Goal: Information Seeking & Learning: Check status

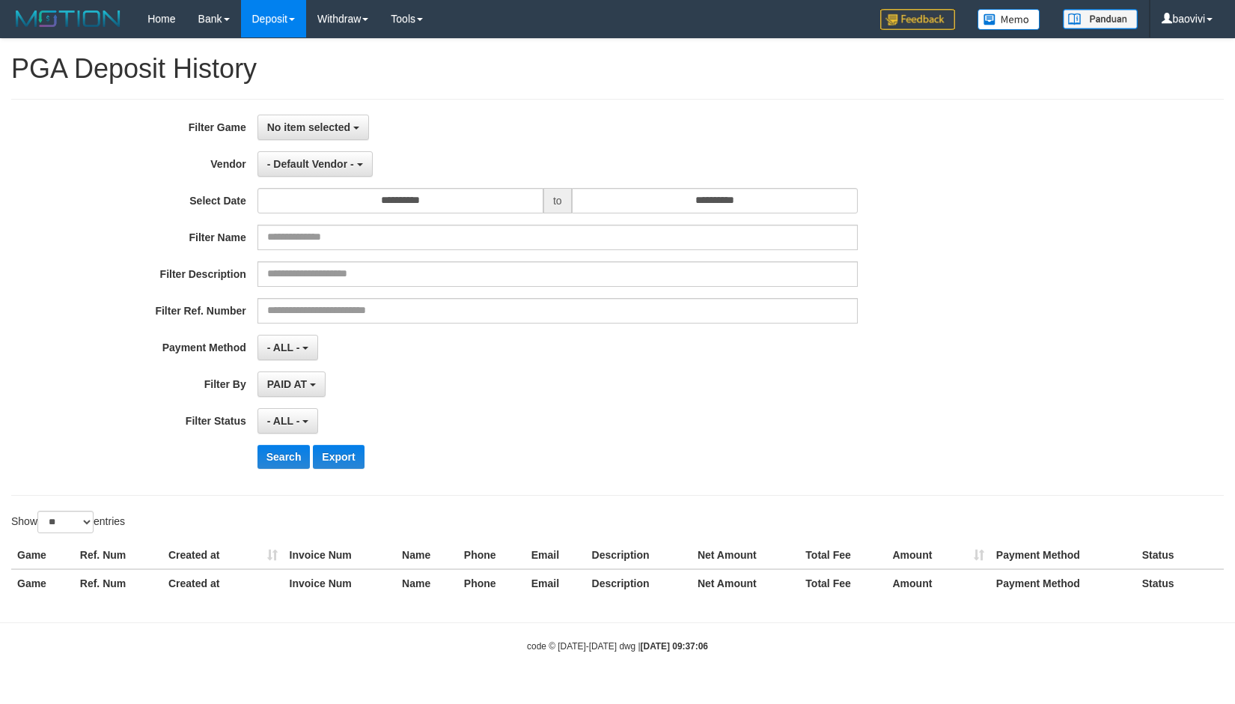
select select "**********"
select select "**"
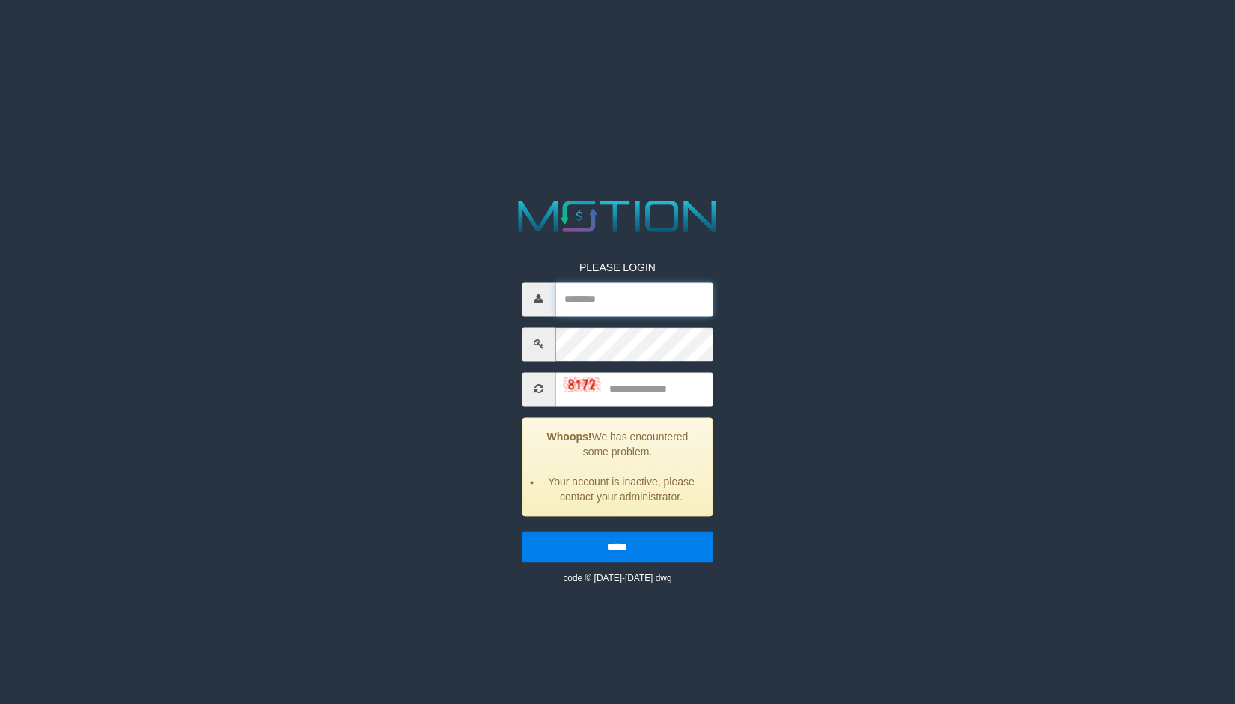
type input "*******"
click at [661, 392] on input "text" at bounding box center [634, 389] width 157 height 34
type input "****"
click at [522, 531] on input "*****" at bounding box center [617, 546] width 191 height 31
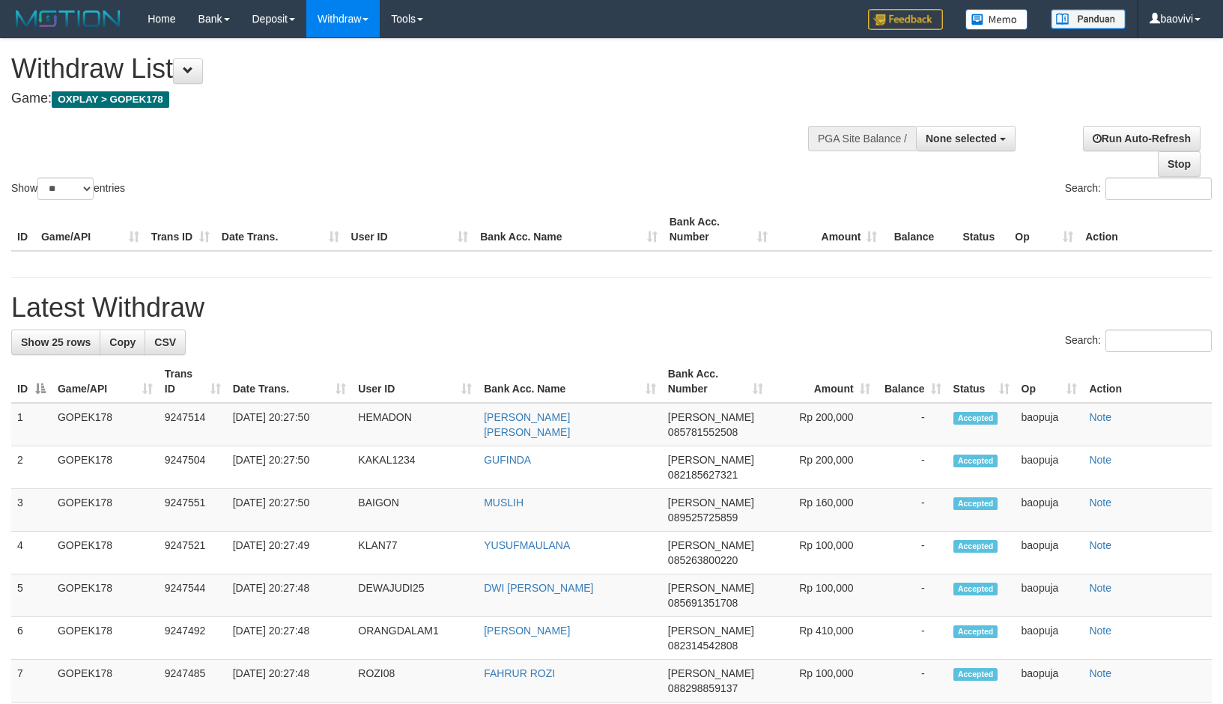
select select
select select "**"
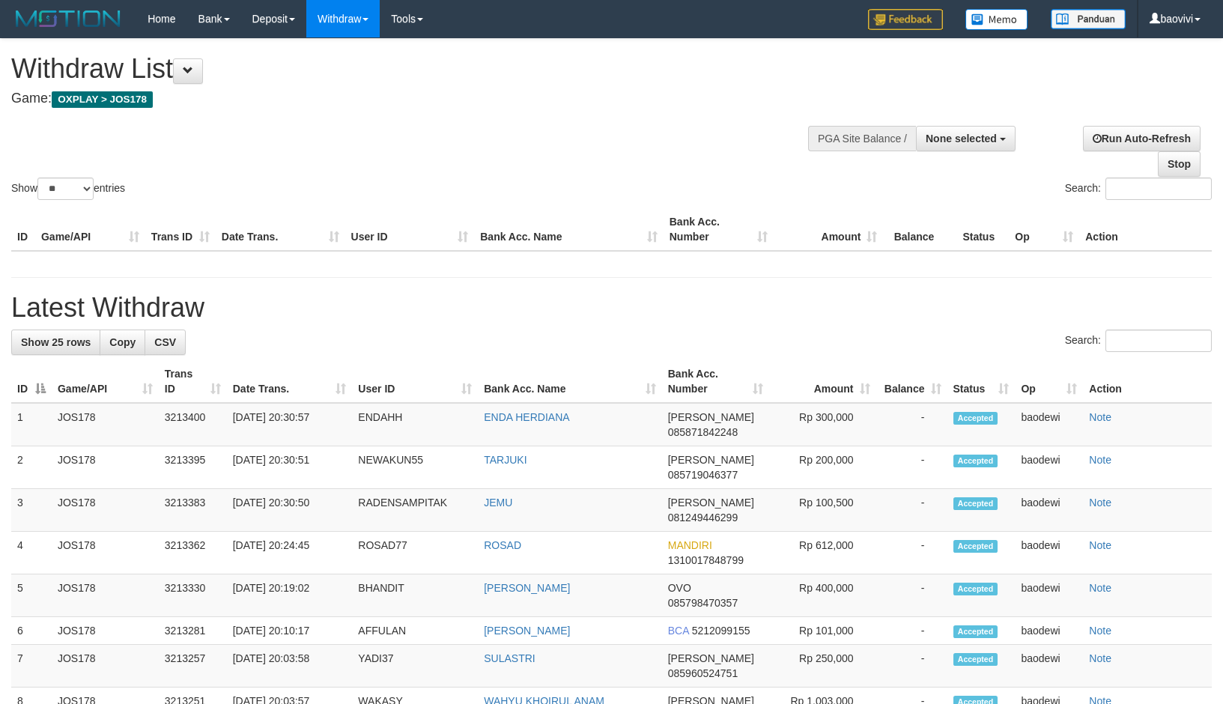
select select
select select "**"
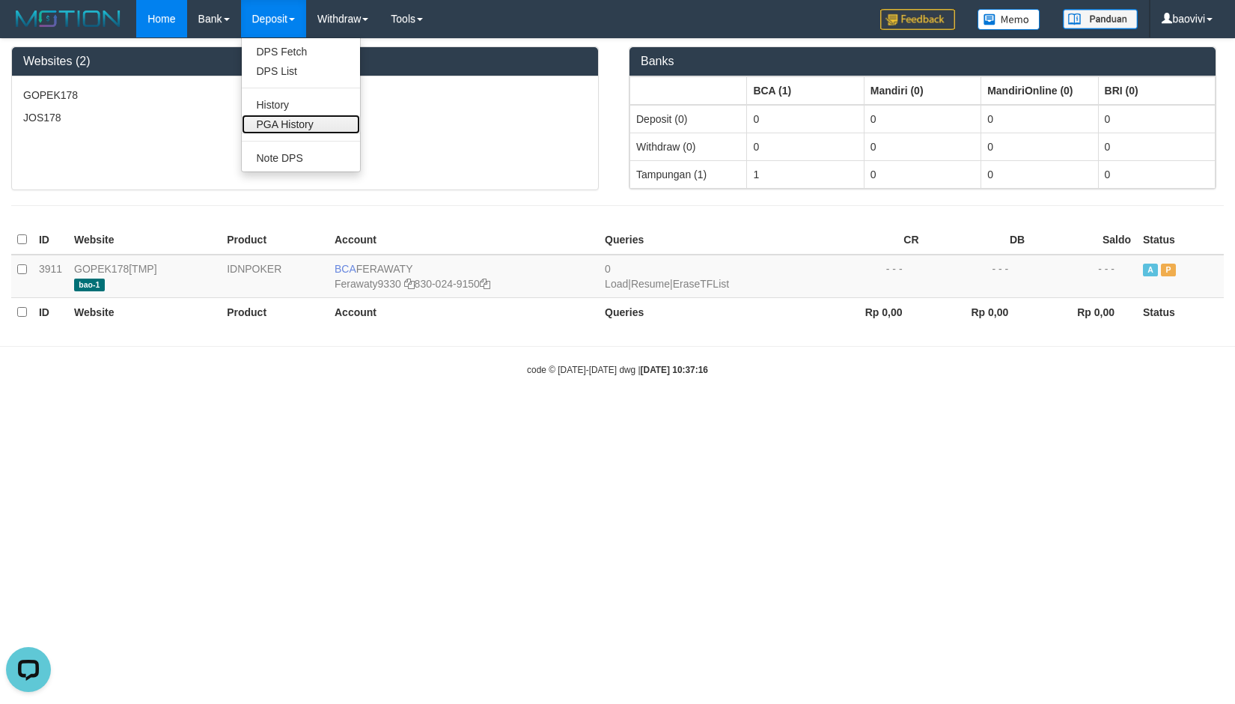
drag, startPoint x: 313, startPoint y: 124, endPoint x: 304, endPoint y: 122, distance: 9.1
click at [313, 124] on link "PGA History" at bounding box center [301, 124] width 118 height 19
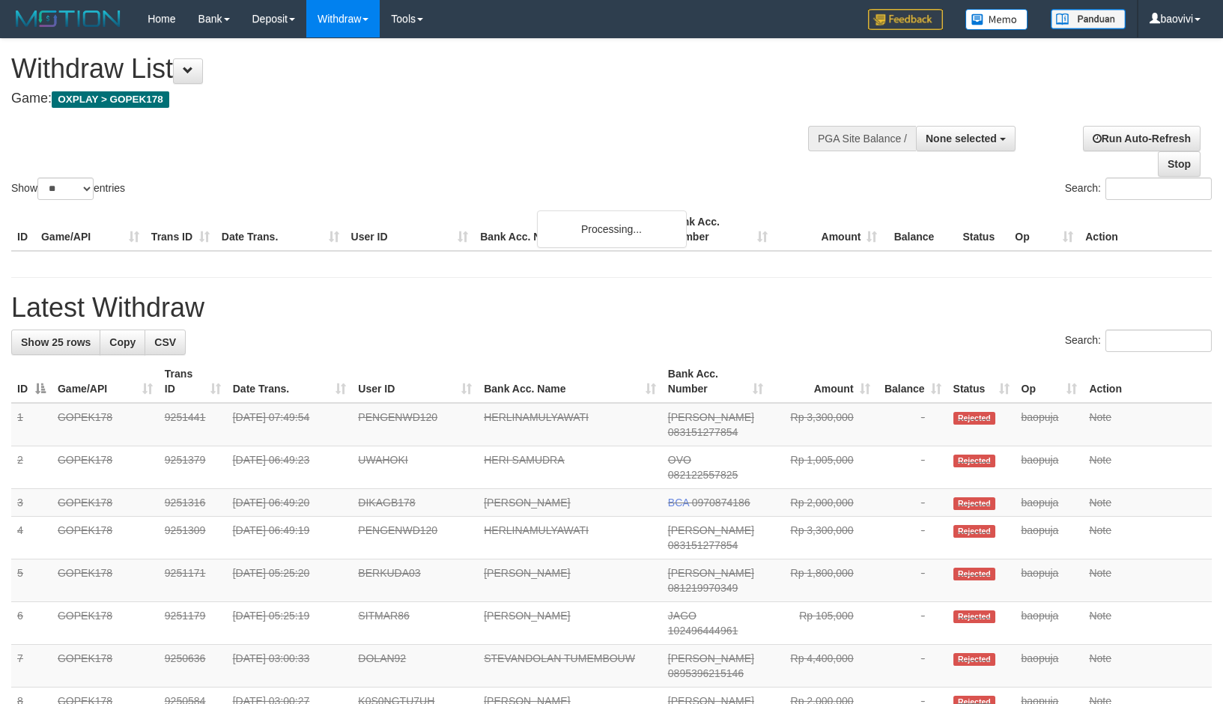
select select
select select "**"
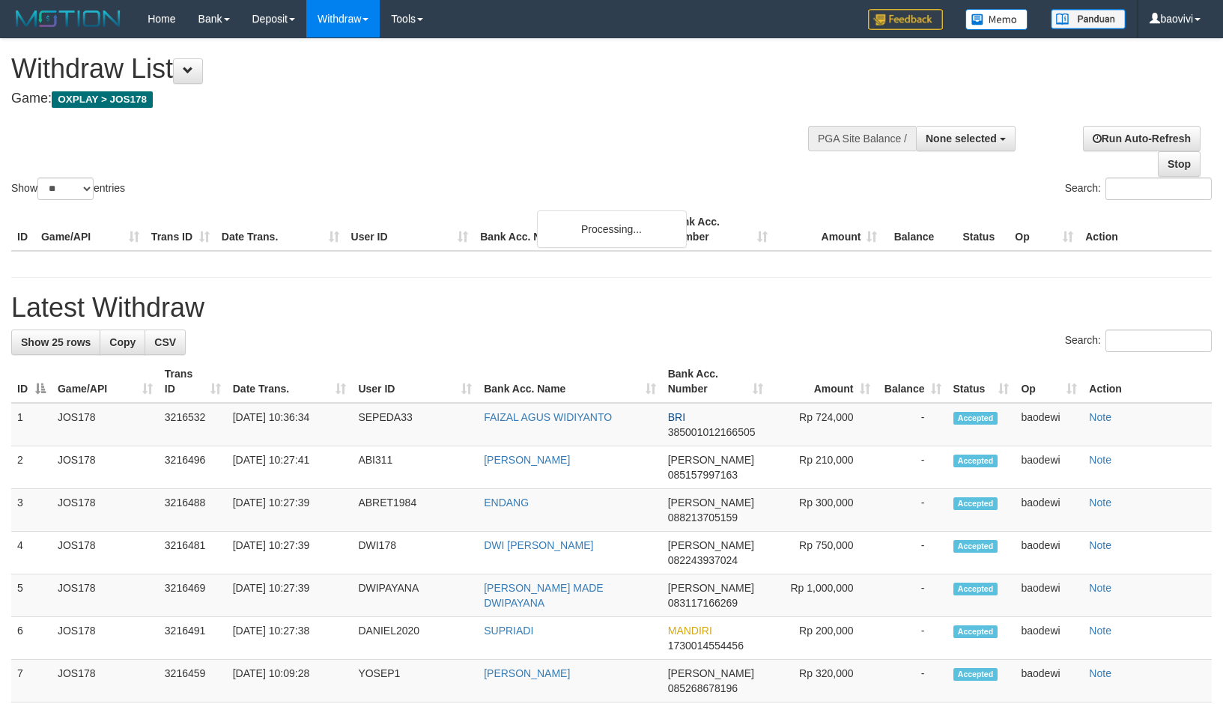
select select
select select "**"
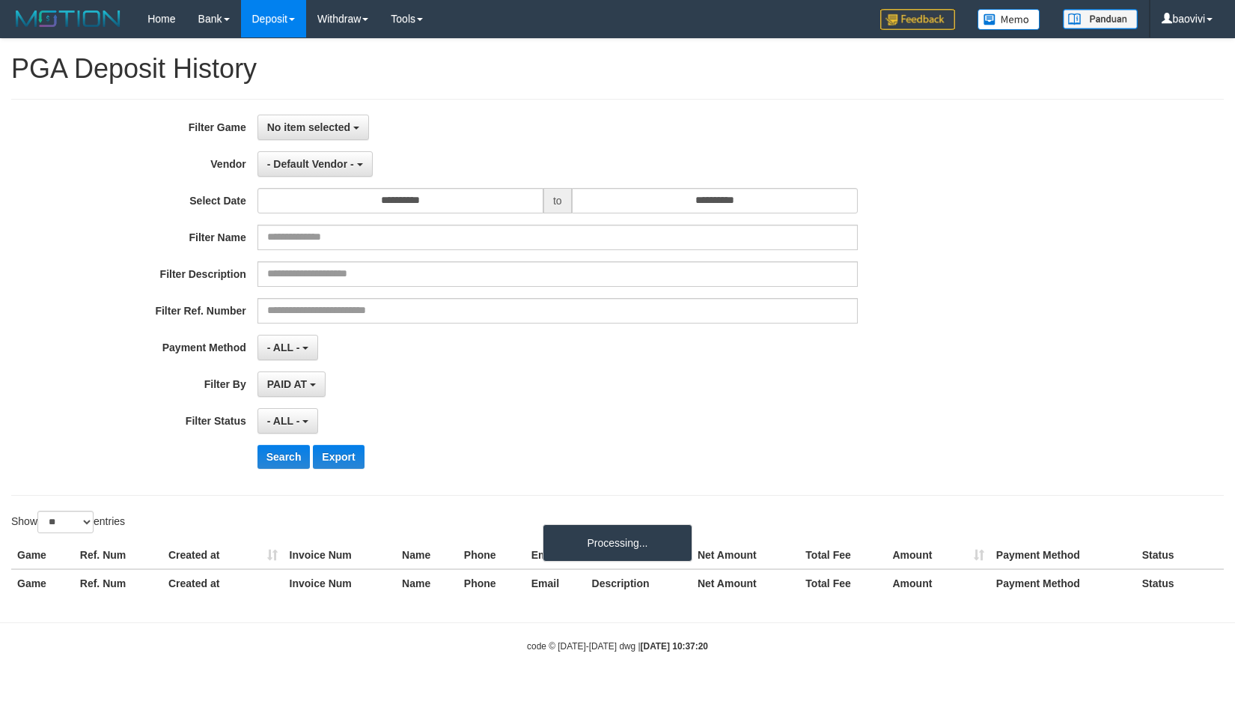
select select
select select "**"
click at [305, 118] on button "No item selected" at bounding box center [314, 127] width 112 height 25
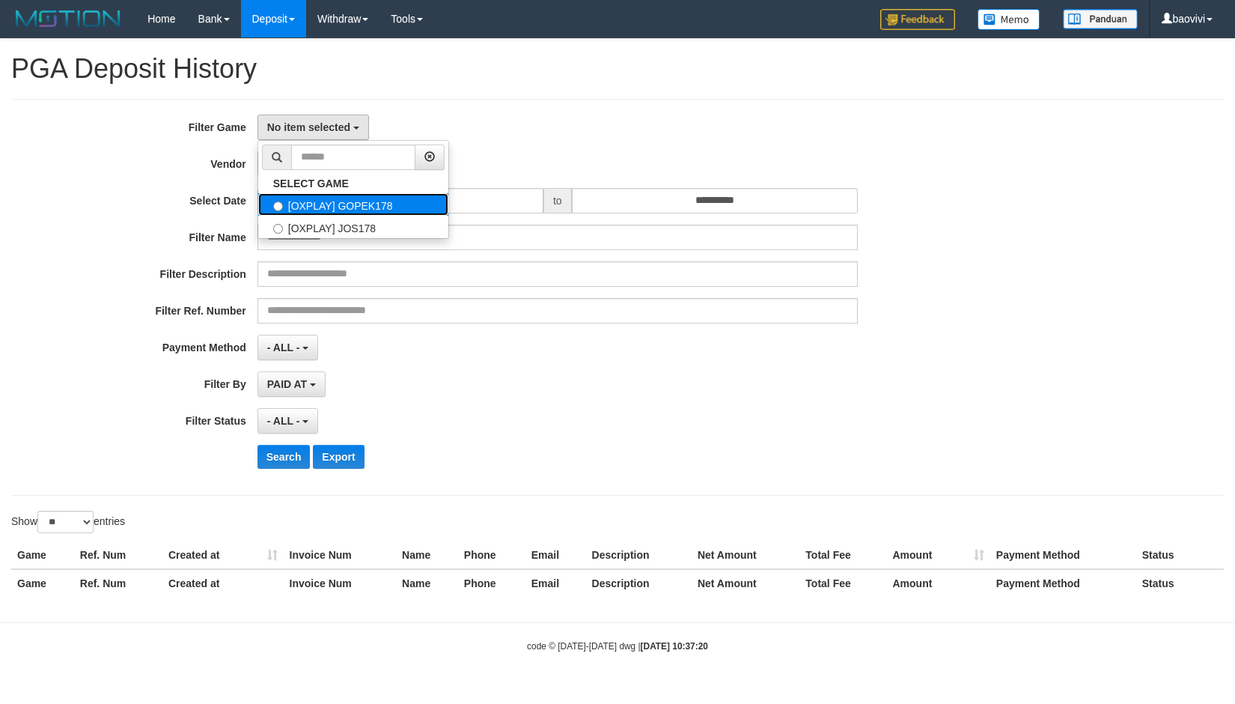
click at [377, 207] on label "[OXPLAY] GOPEK178" at bounding box center [353, 204] width 190 height 22
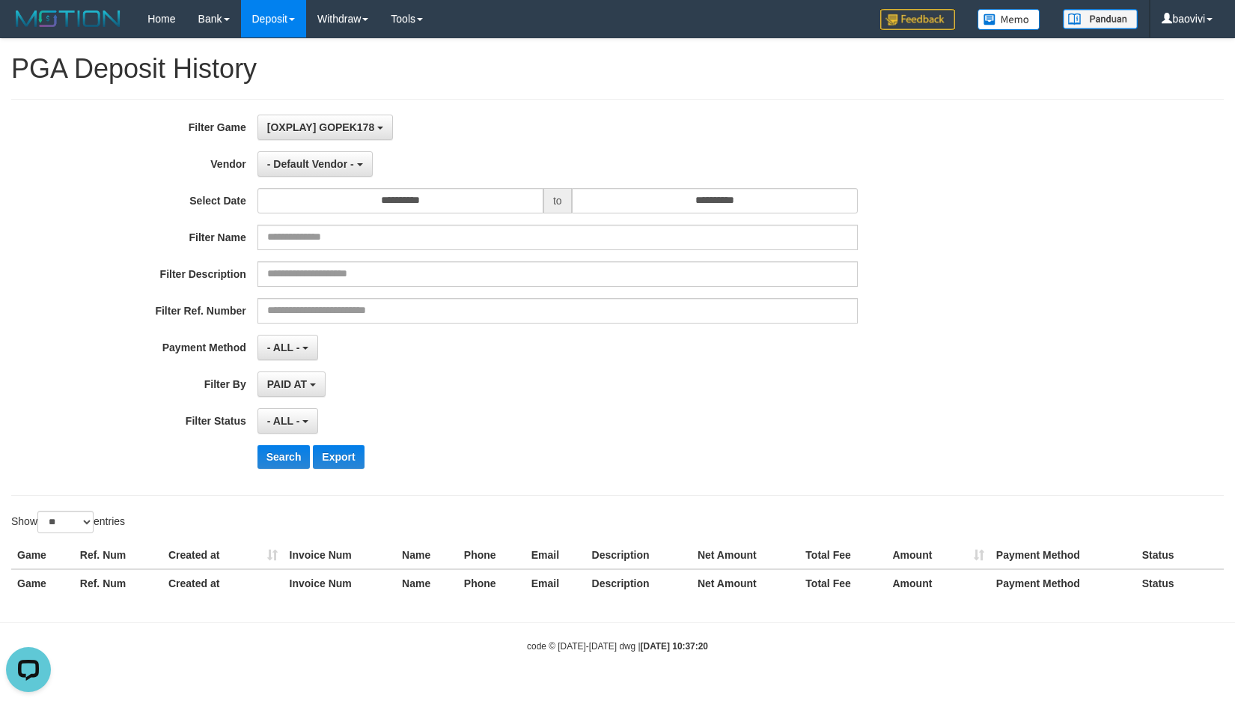
scroll to position [13, 0]
click at [671, 211] on input "**********" at bounding box center [715, 200] width 286 height 25
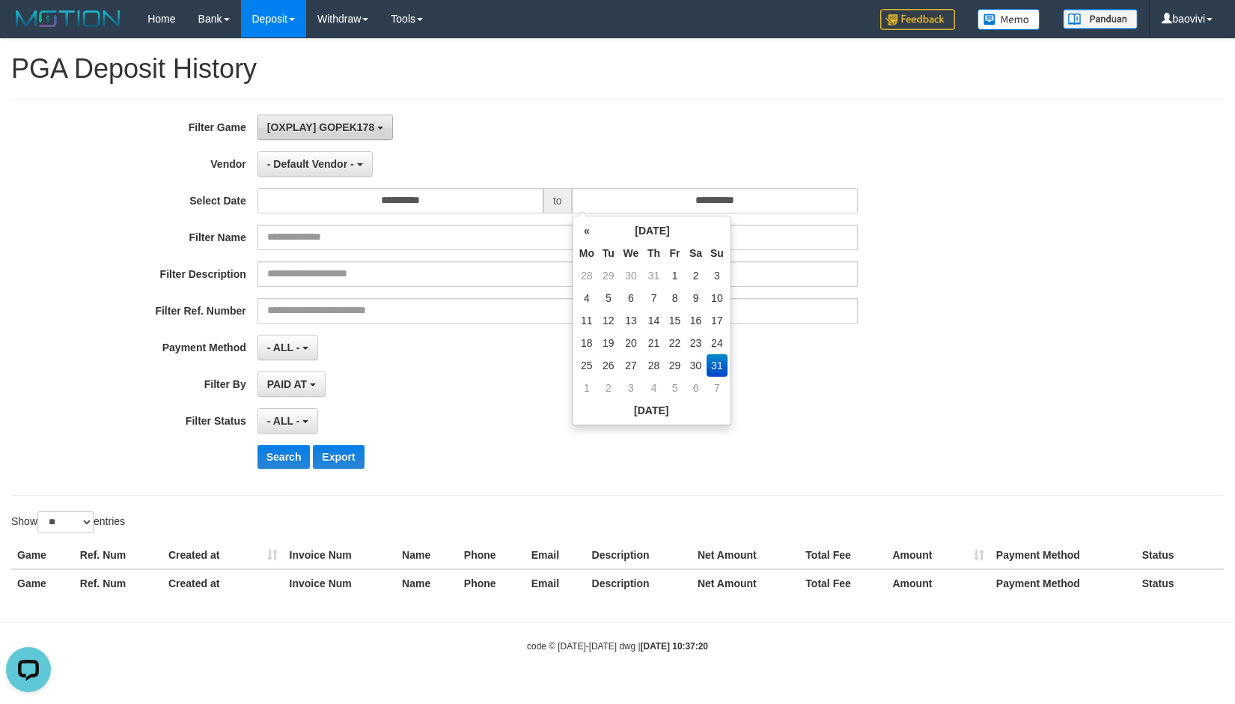
click at [368, 125] on span "[OXPLAY] GOPEK178" at bounding box center [320, 127] width 107 height 12
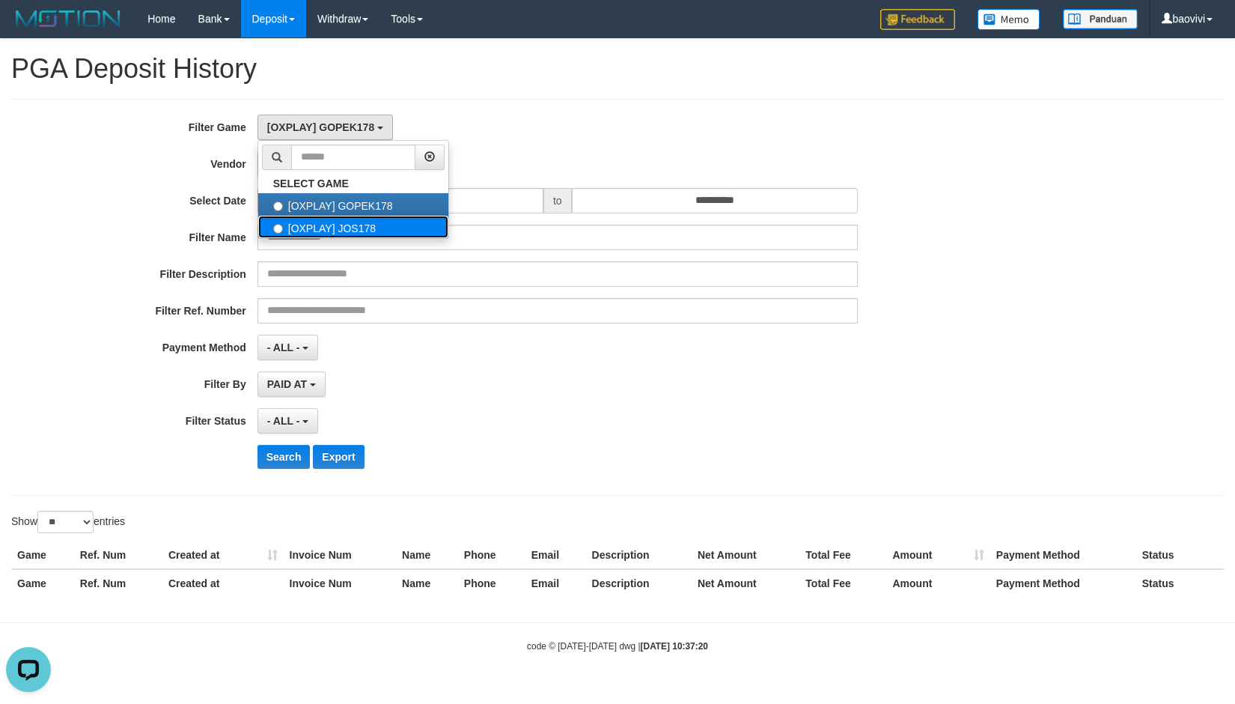
click at [379, 219] on label "[OXPLAY] JOS178" at bounding box center [353, 227] width 190 height 22
select select "****"
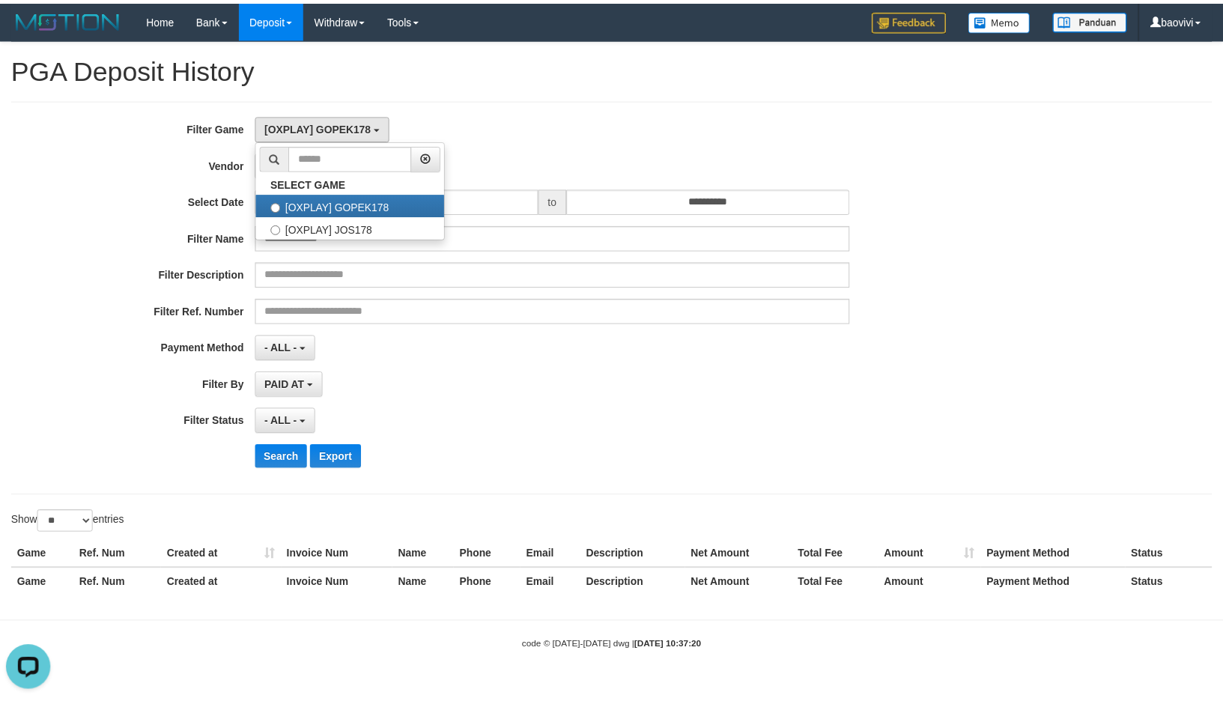
scroll to position [25, 0]
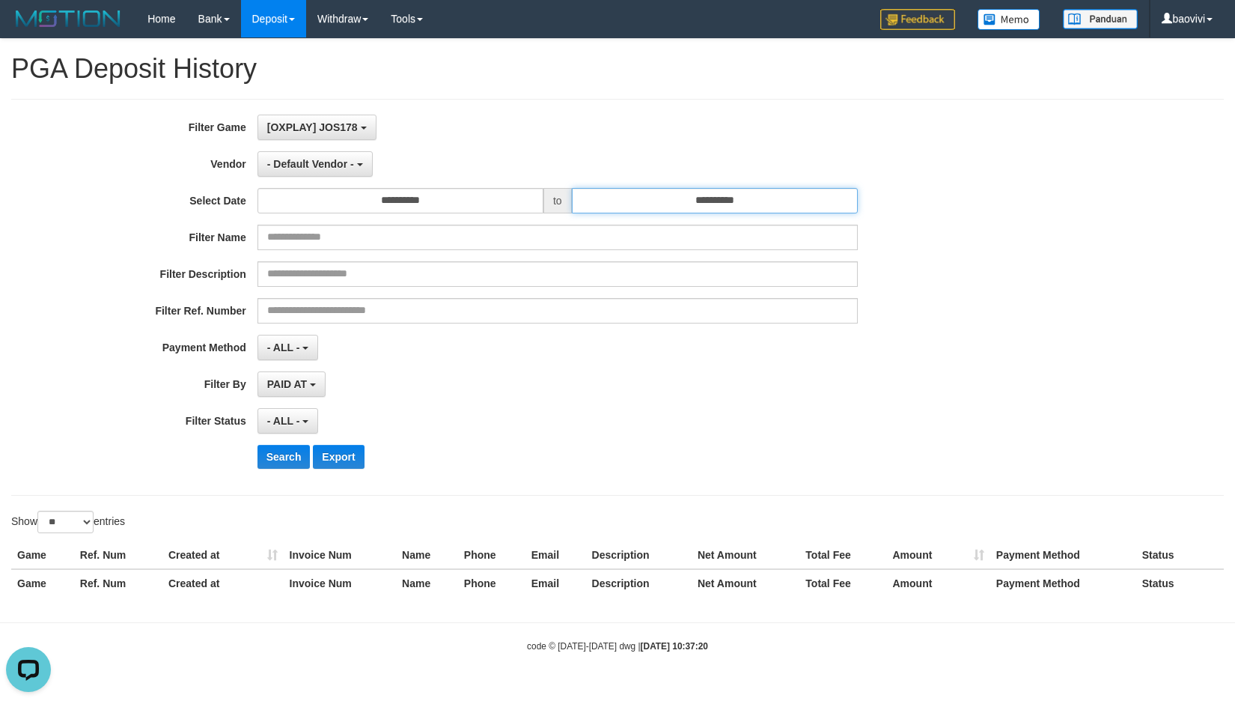
click at [745, 200] on input "**********" at bounding box center [715, 200] width 286 height 25
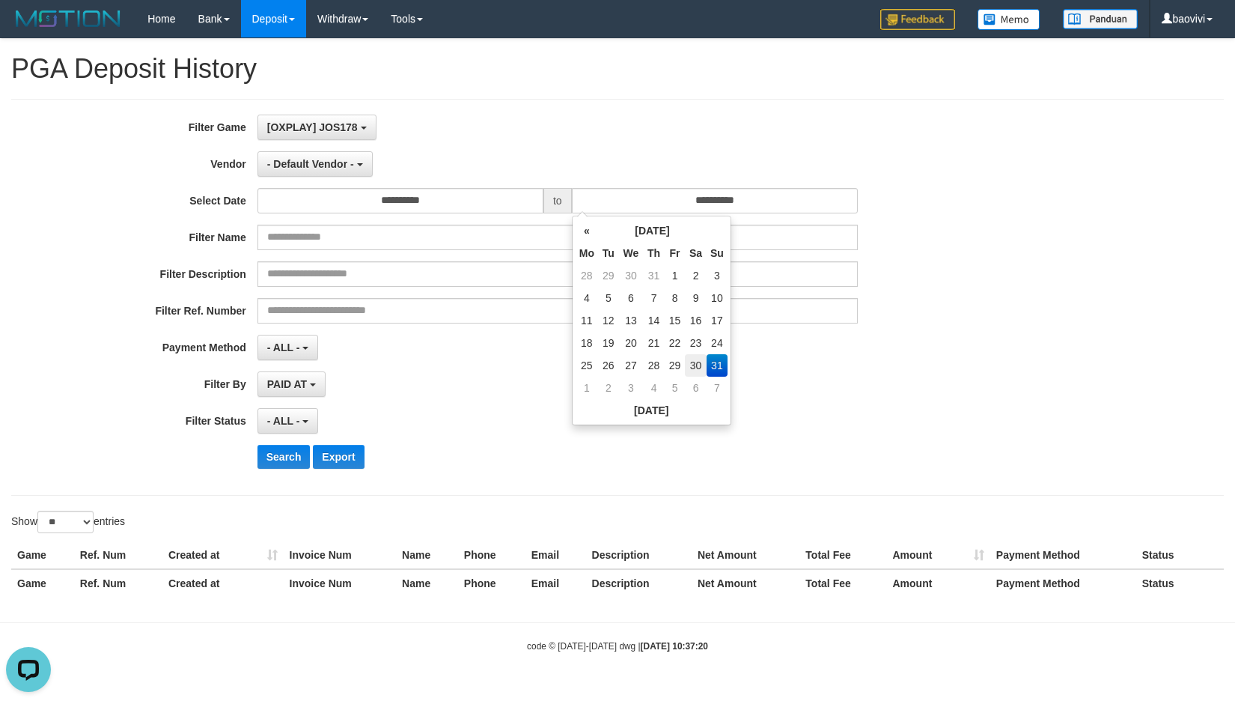
click at [699, 360] on td "30" at bounding box center [696, 365] width 22 height 22
type input "**********"
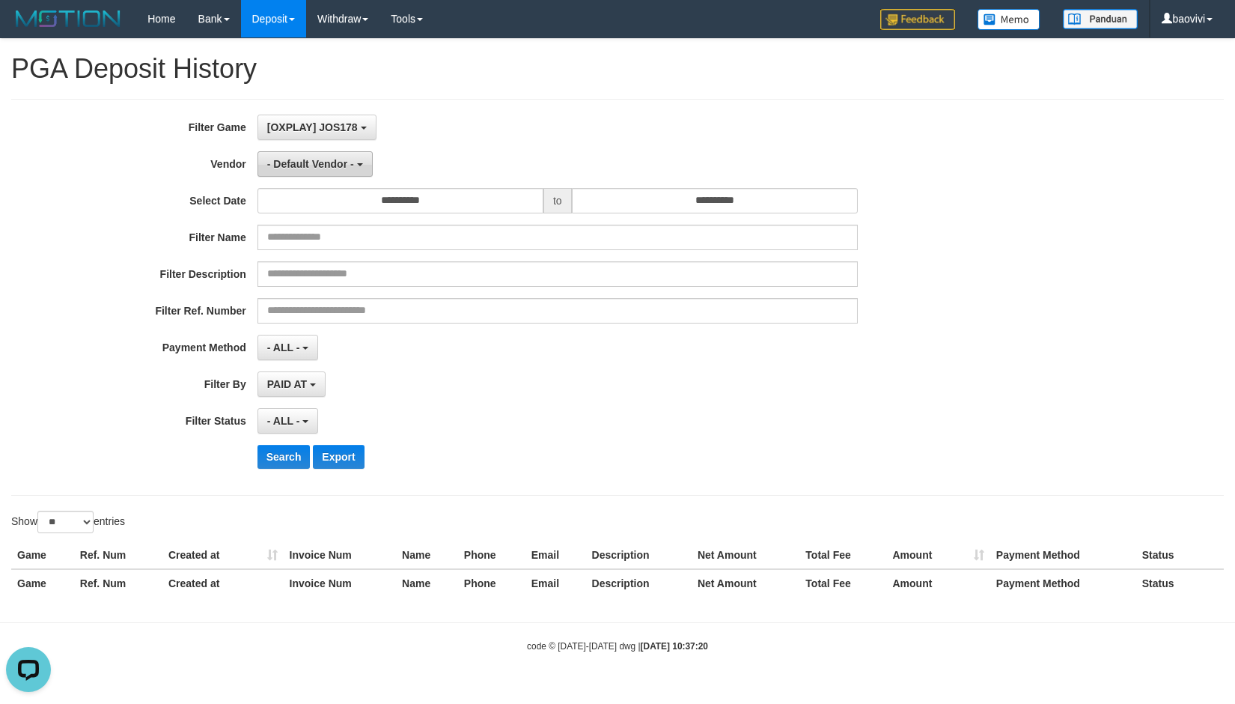
click at [327, 174] on button "- Default Vendor -" at bounding box center [315, 163] width 115 height 25
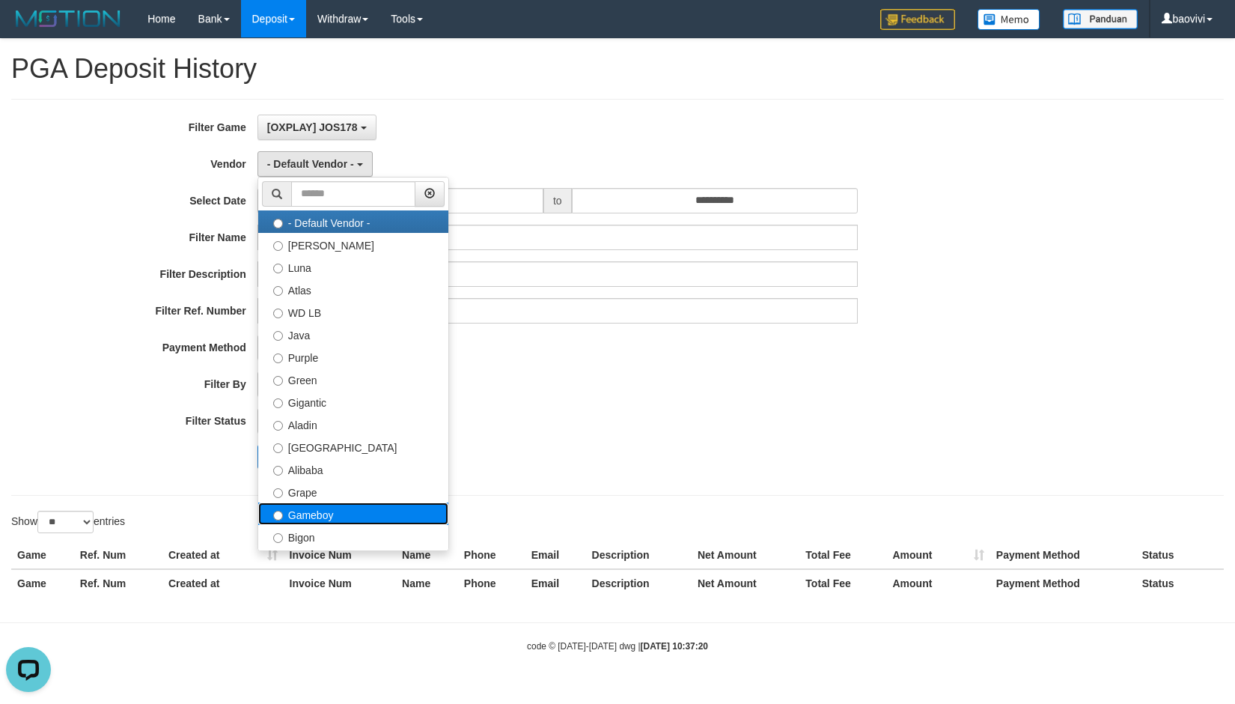
click at [391, 508] on label "Gameboy" at bounding box center [353, 513] width 190 height 22
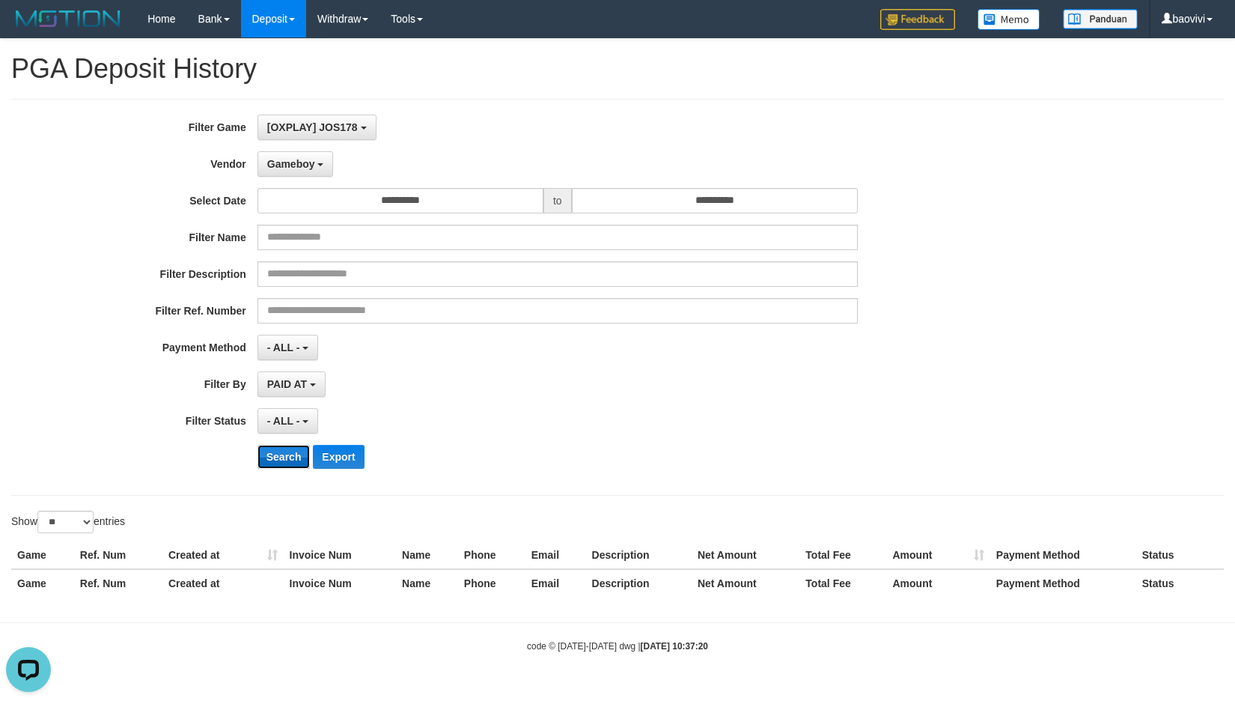
click at [302, 457] on button "Search" at bounding box center [284, 457] width 53 height 24
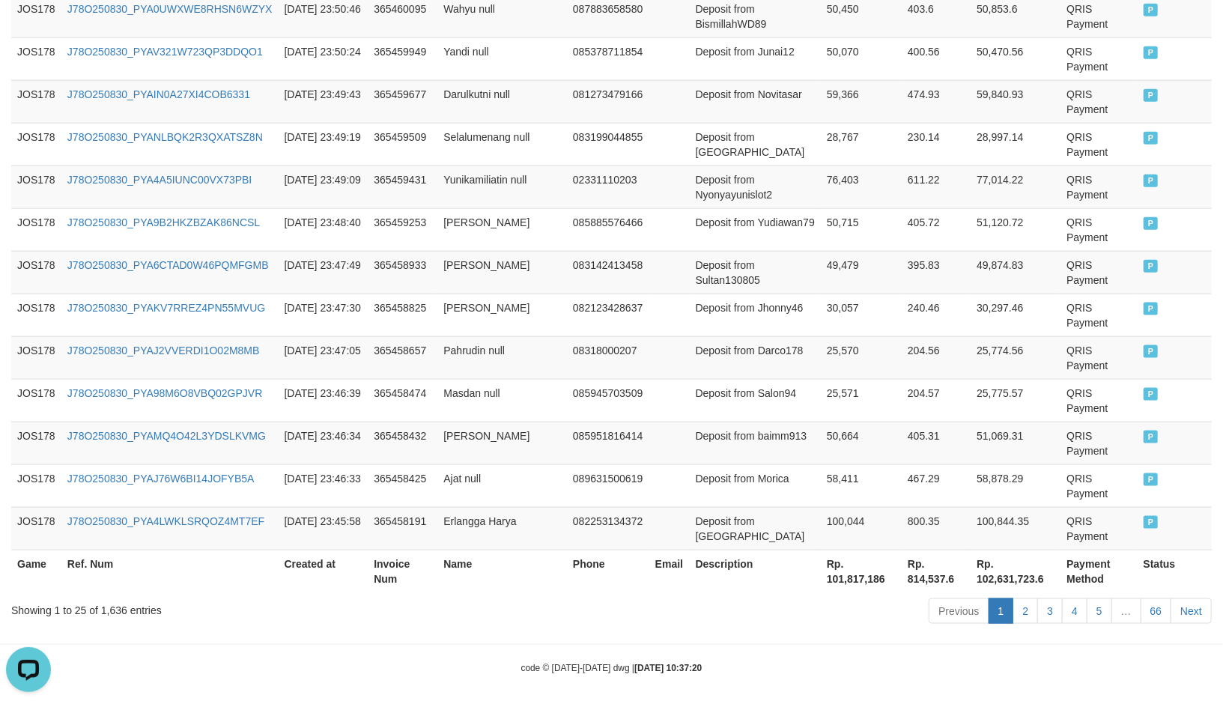
scroll to position [1112, 0]
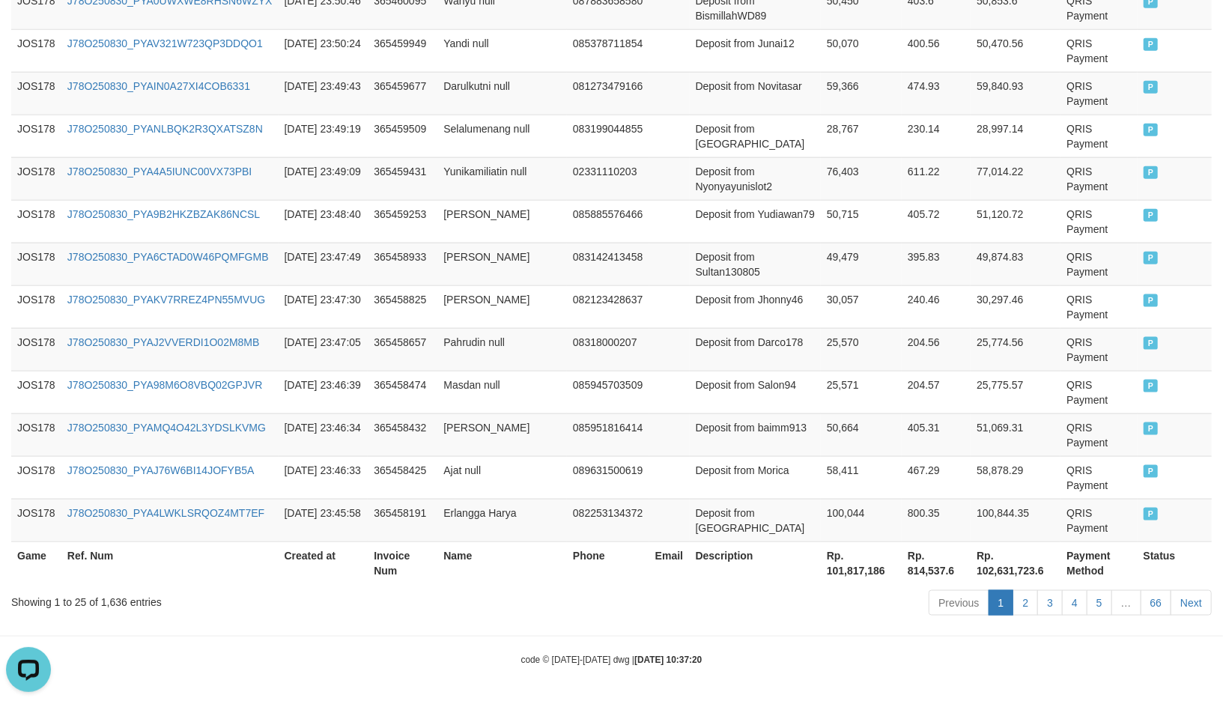
click at [836, 565] on th "Rp. 101,817,186" at bounding box center [861, 562] width 81 height 43
click at [836, 566] on th "Rp. 101,817,186" at bounding box center [861, 562] width 81 height 43
copy th "101,817,186"
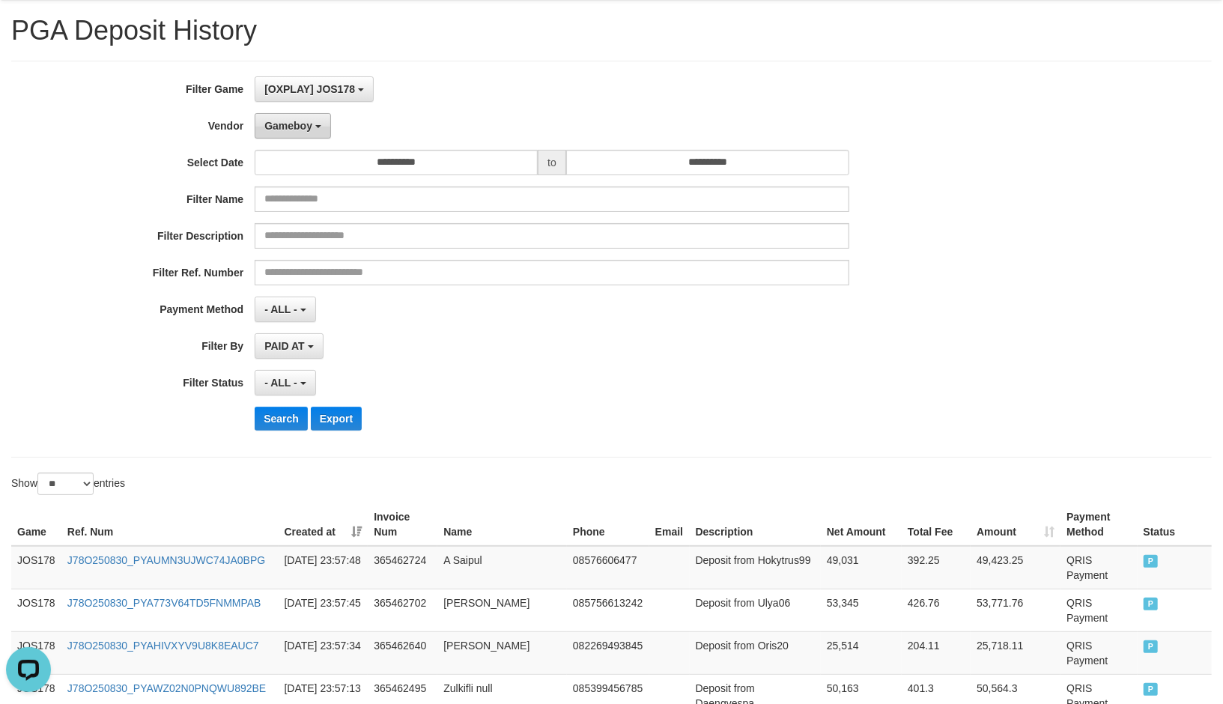
scroll to position [0, 0]
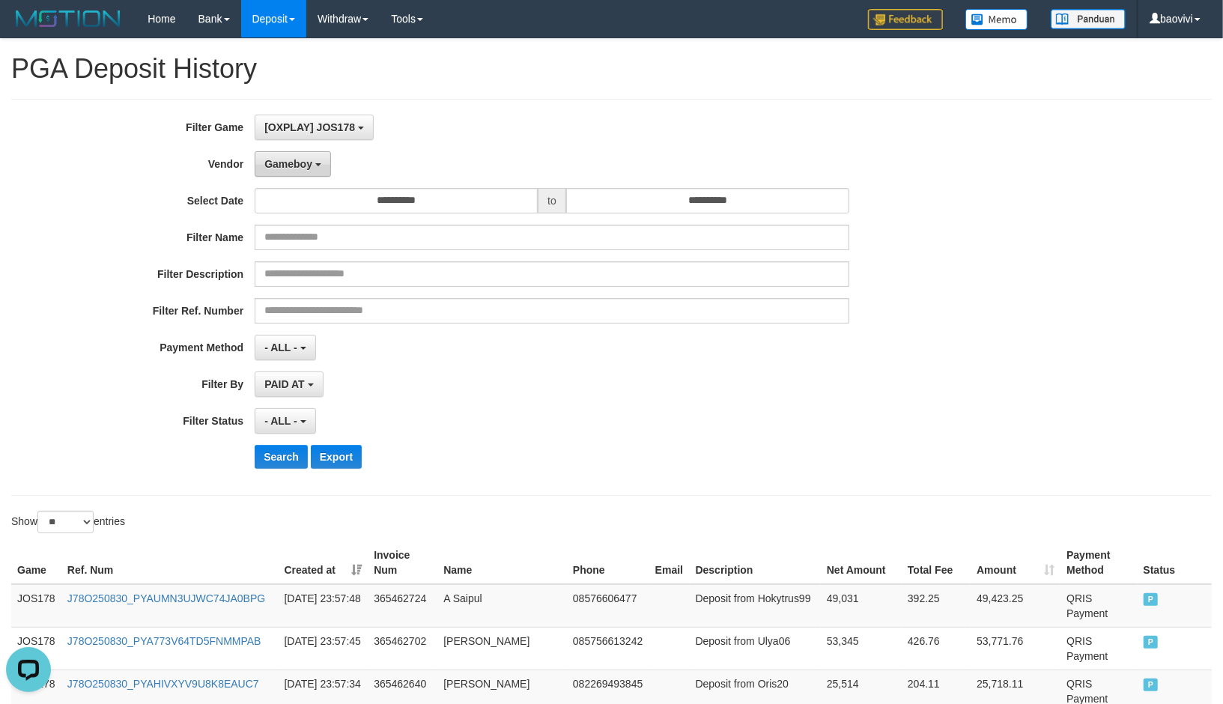
click at [308, 165] on span "Gameboy" at bounding box center [288, 164] width 48 height 12
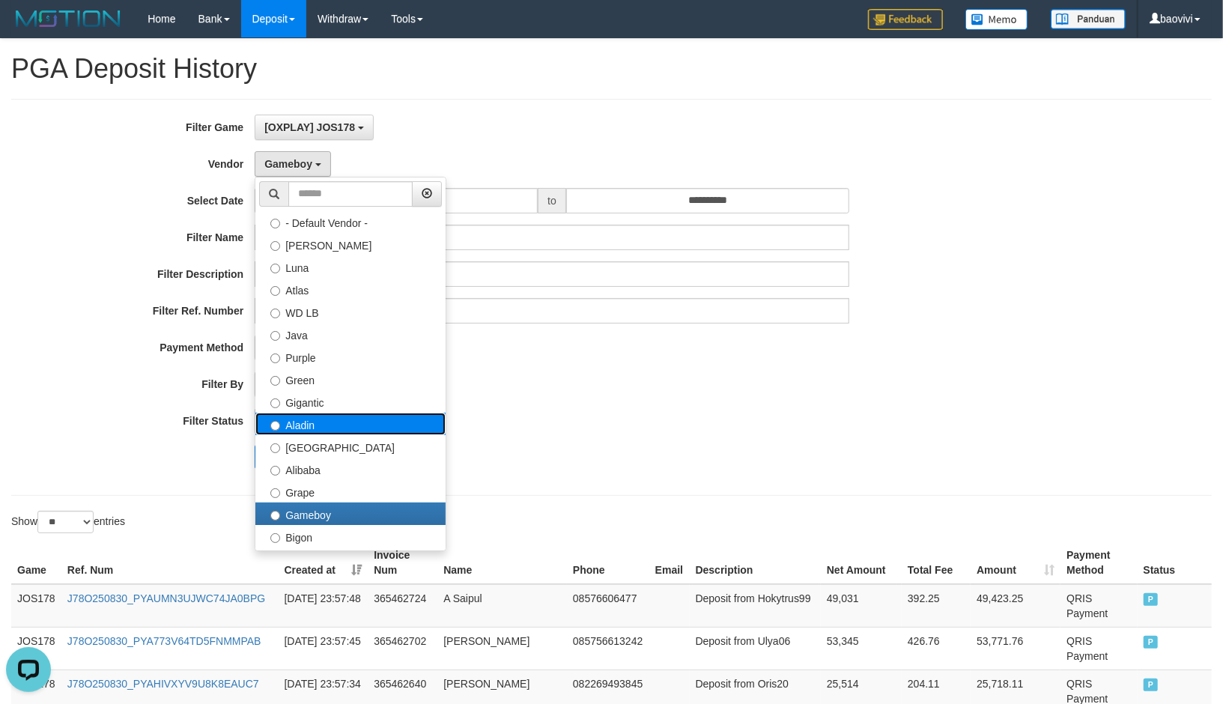
click at [347, 430] on label "Aladin" at bounding box center [350, 424] width 190 height 22
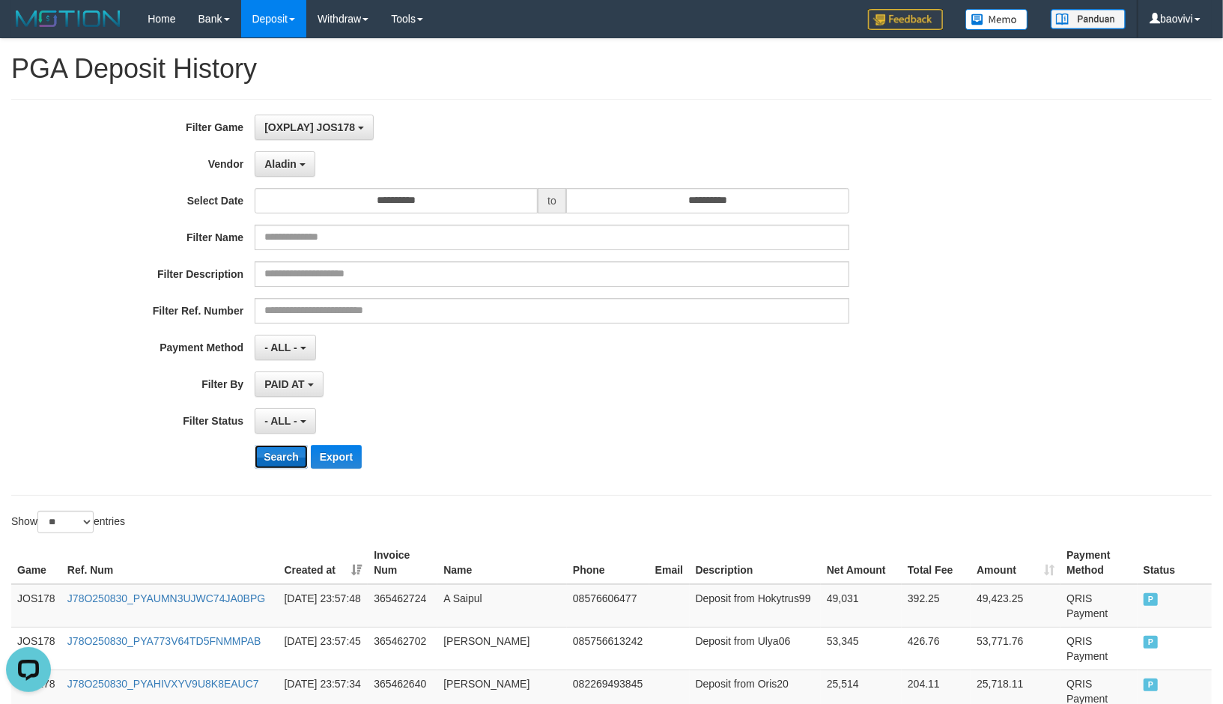
click at [285, 461] on button "Search" at bounding box center [281, 457] width 53 height 24
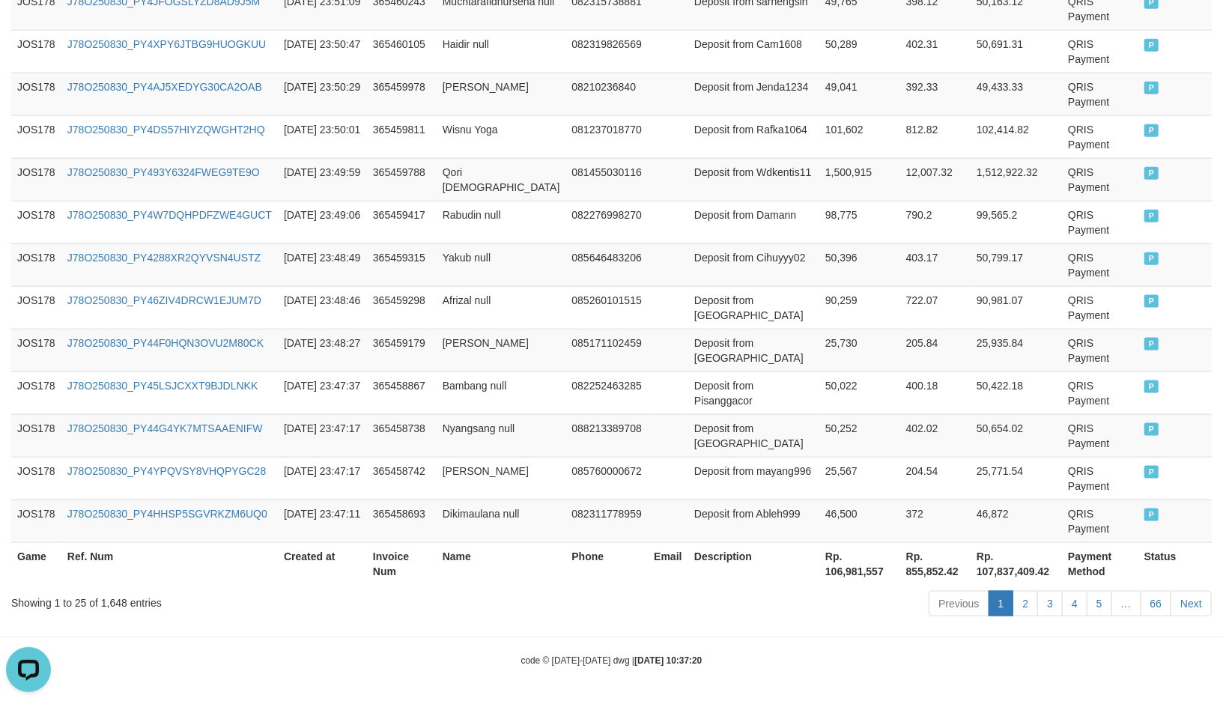
scroll to position [1112, 0]
click at [833, 572] on th "Rp. 106,981,557" at bounding box center [859, 562] width 81 height 43
copy th "106,981,557"
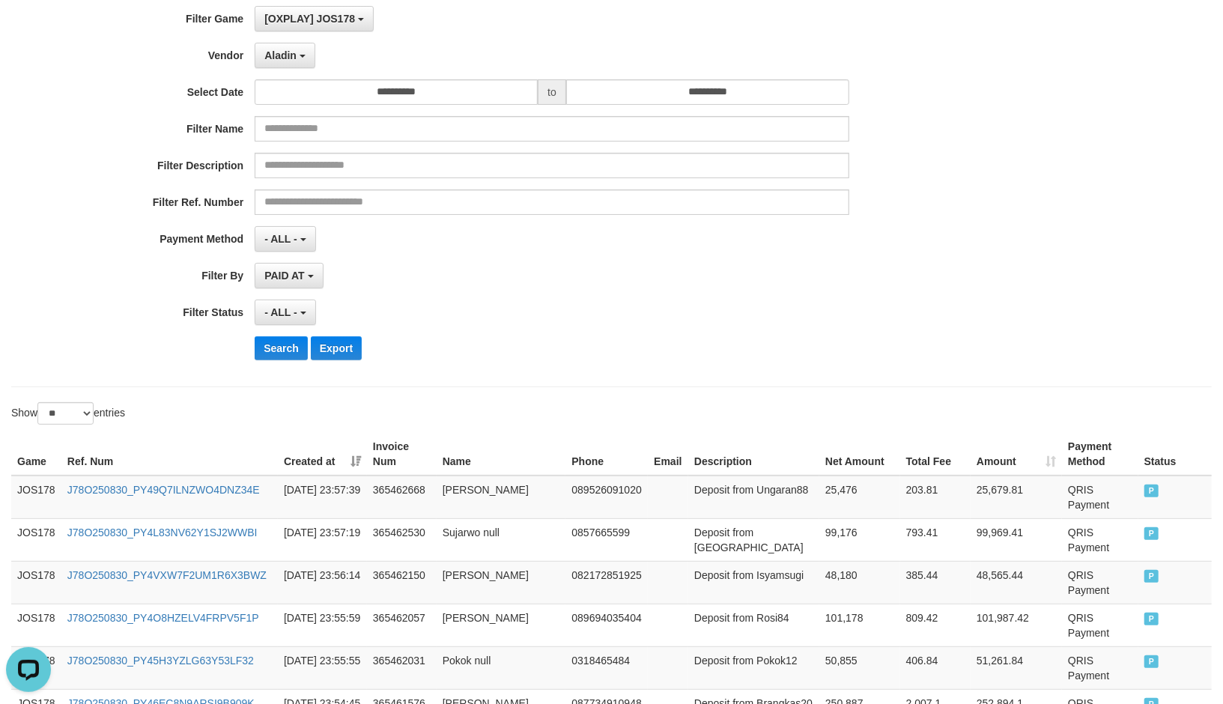
scroll to position [0, 0]
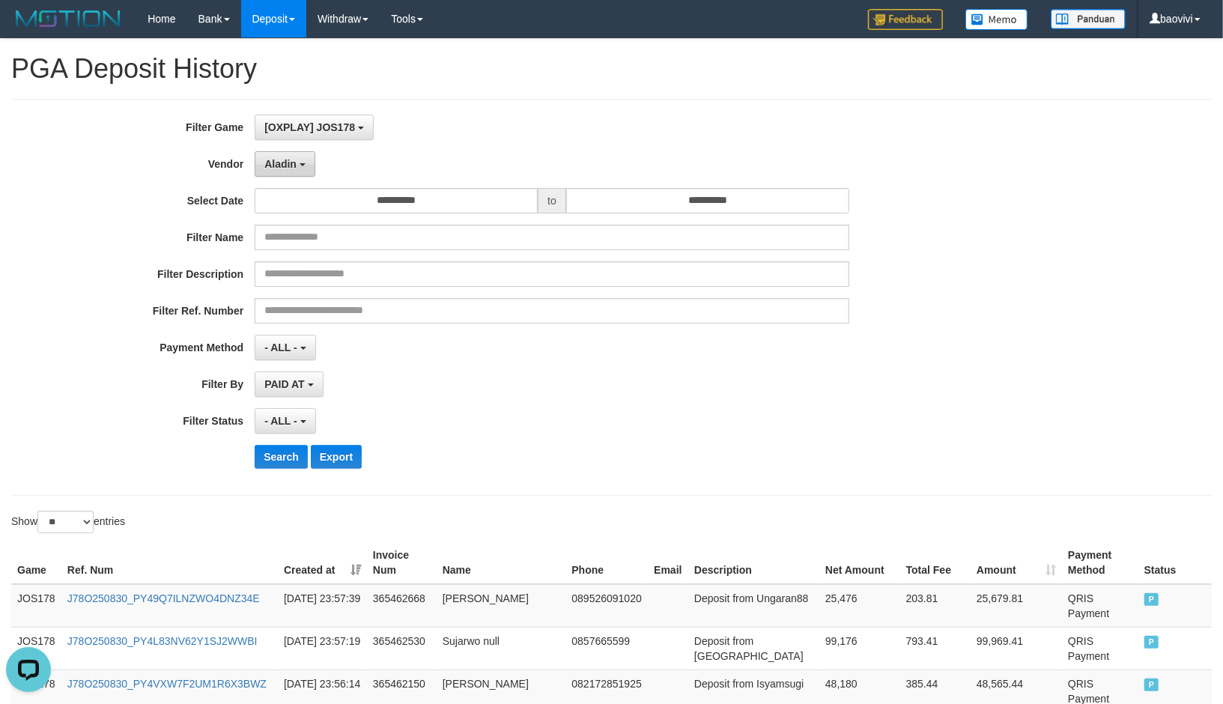
click at [267, 160] on span "Aladin" at bounding box center [280, 164] width 32 height 12
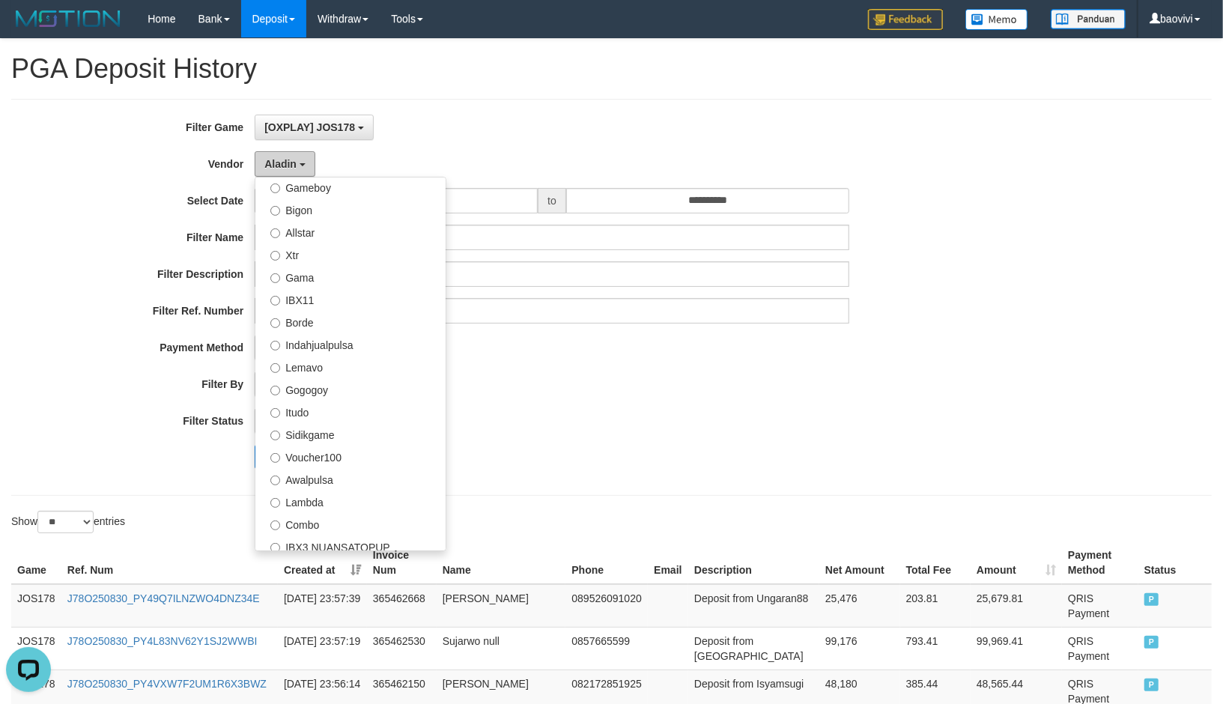
scroll to position [490, 0]
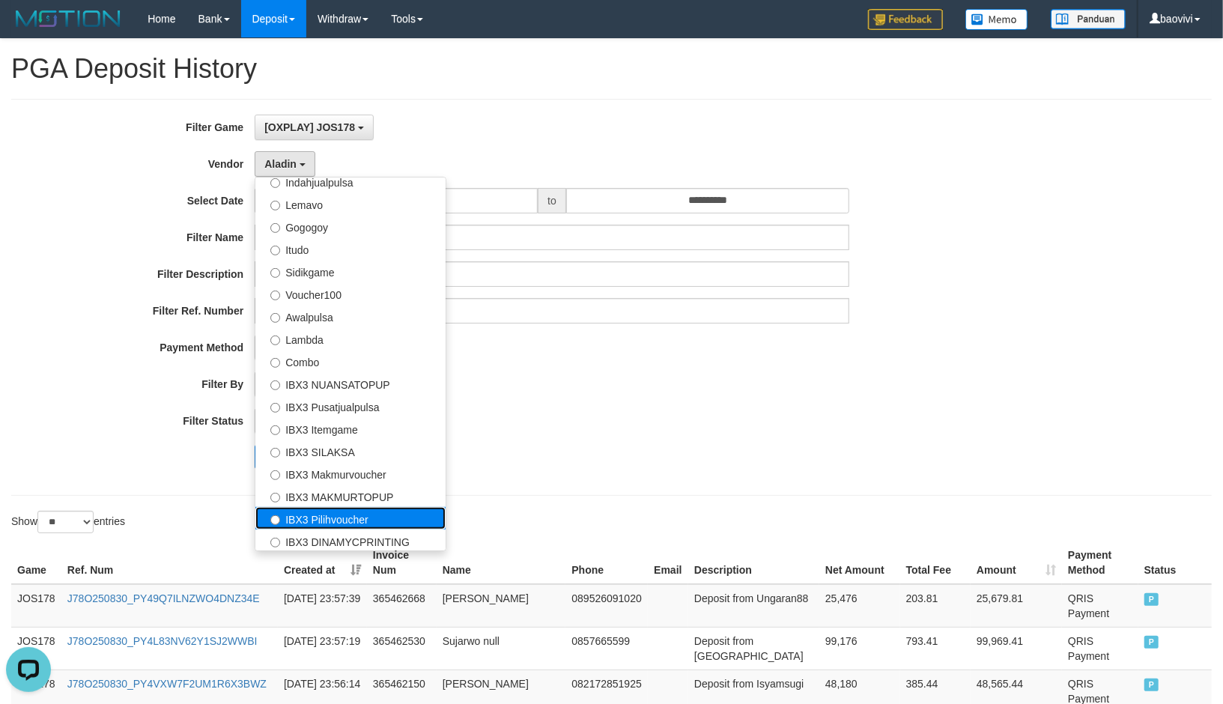
click at [356, 518] on label "IBX3 Pilihvoucher" at bounding box center [350, 518] width 190 height 22
select select "**********"
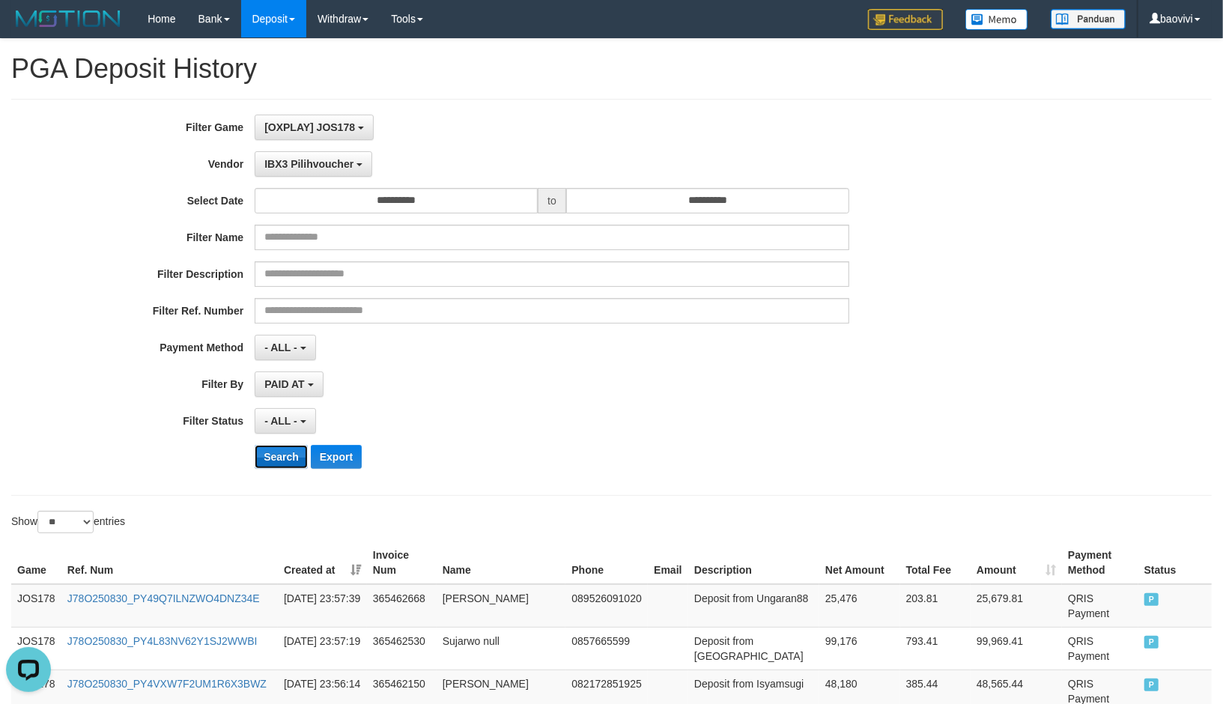
click at [285, 459] on button "Search" at bounding box center [281, 457] width 53 height 24
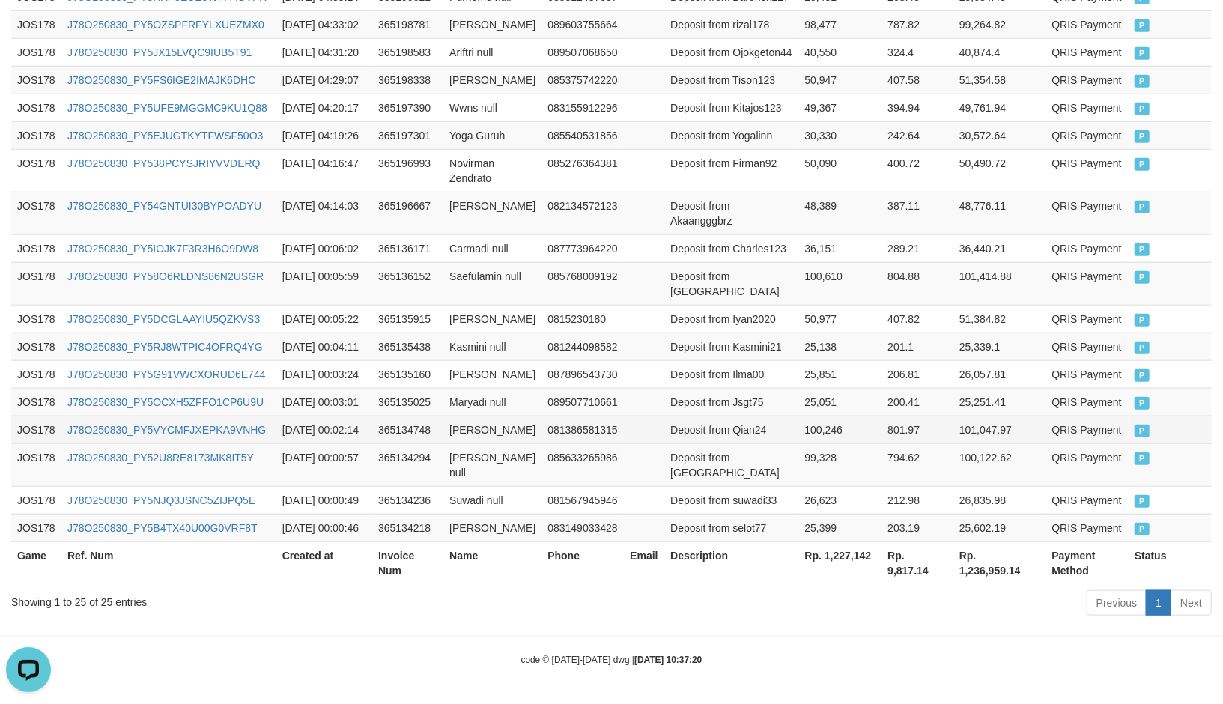
scroll to position [1112, 0]
click at [851, 562] on th "Rp. 1,227,142" at bounding box center [840, 562] width 83 height 43
copy th "1,227,142"
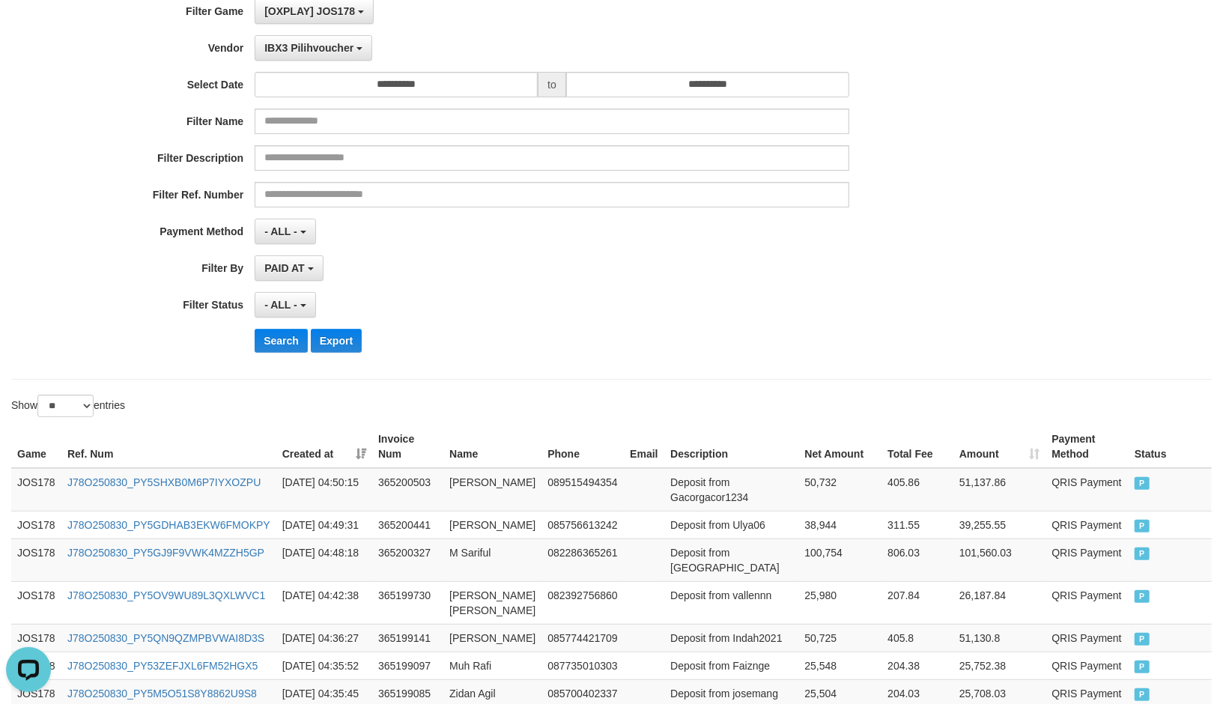
scroll to position [0, 0]
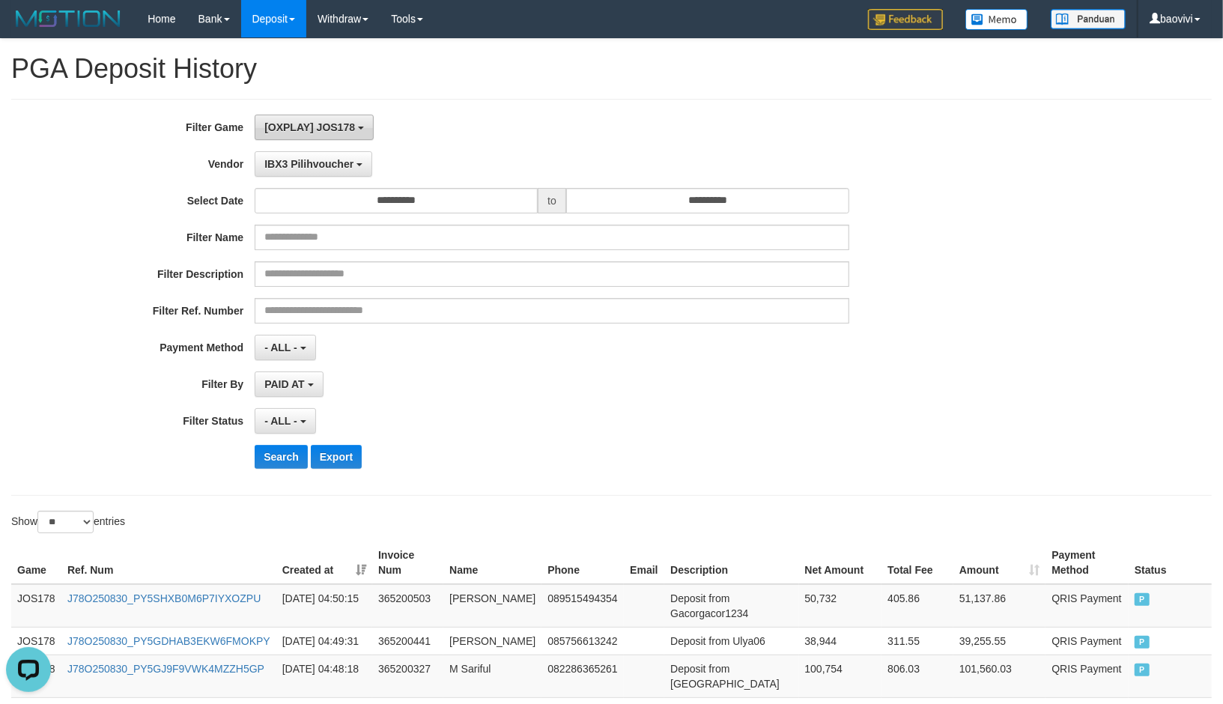
click at [311, 121] on span "[OXPLAY] JOS178" at bounding box center [309, 127] width 91 height 12
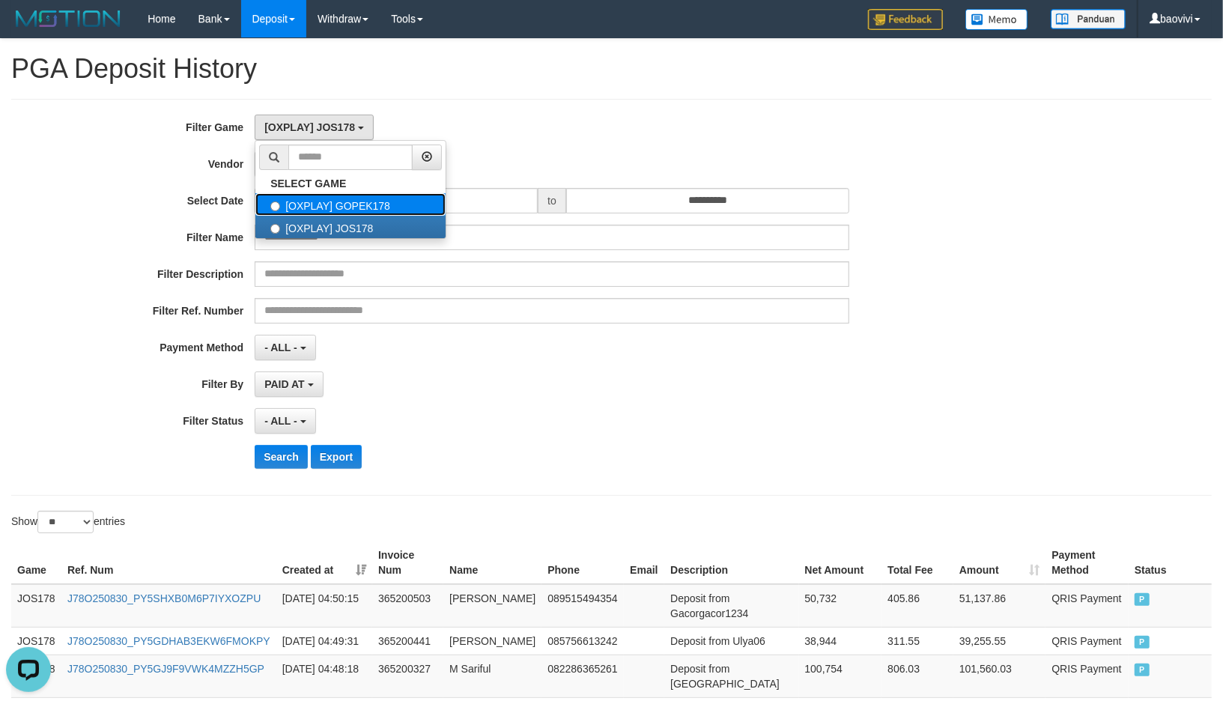
click at [355, 196] on label "[OXPLAY] GOPEK178" at bounding box center [350, 204] width 190 height 22
select select "***"
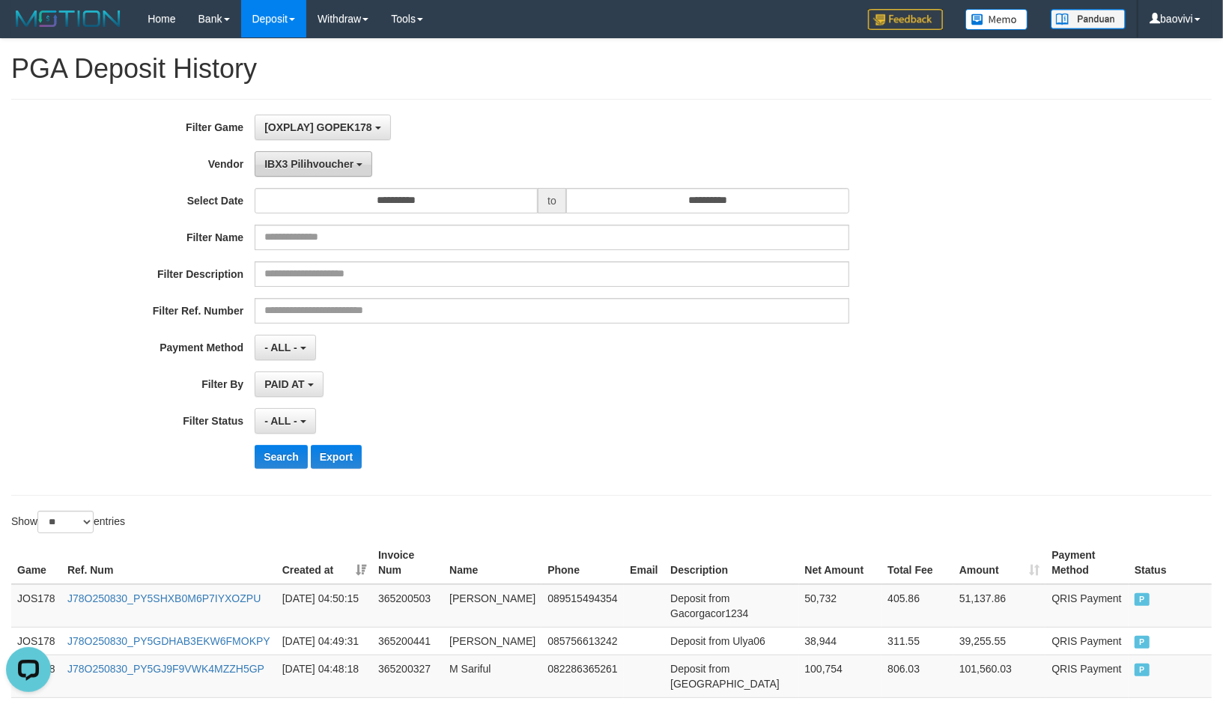
scroll to position [25, 0]
drag, startPoint x: 334, startPoint y: 165, endPoint x: 395, endPoint y: 255, distance: 108.2
click at [335, 165] on span "IBX3 Pilihvoucher" at bounding box center [308, 164] width 89 height 12
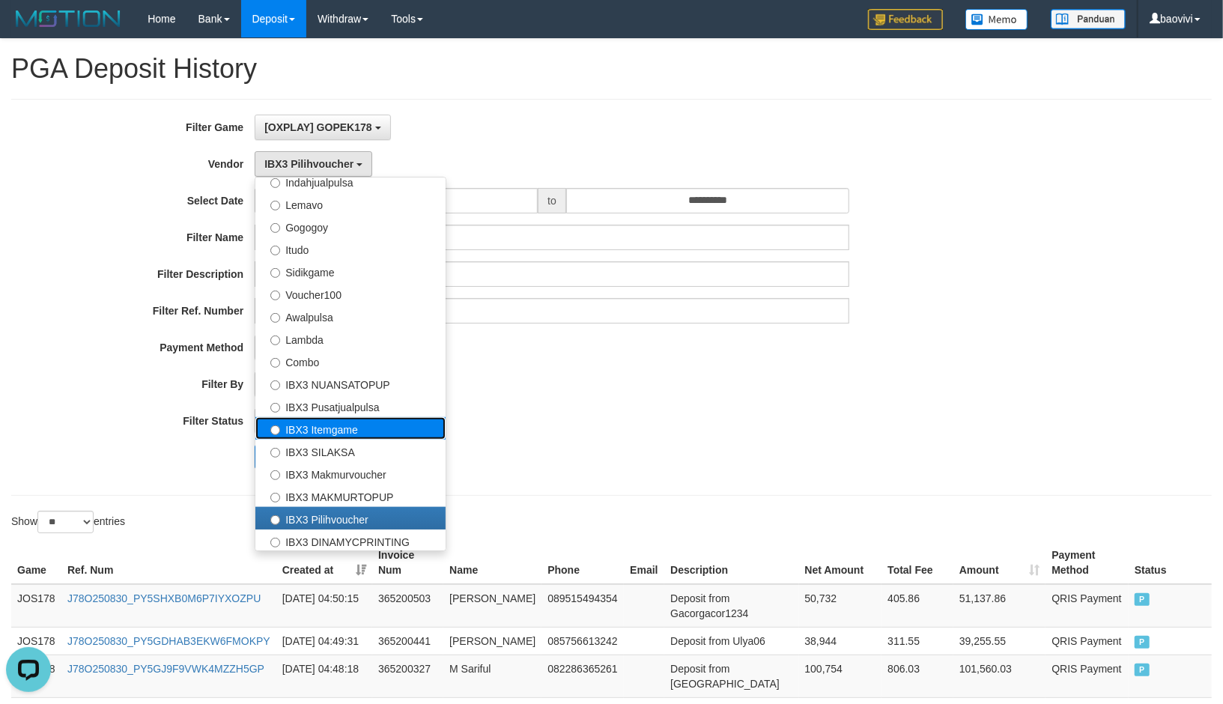
click at [384, 437] on label "IBX3 Itemgame" at bounding box center [350, 428] width 190 height 22
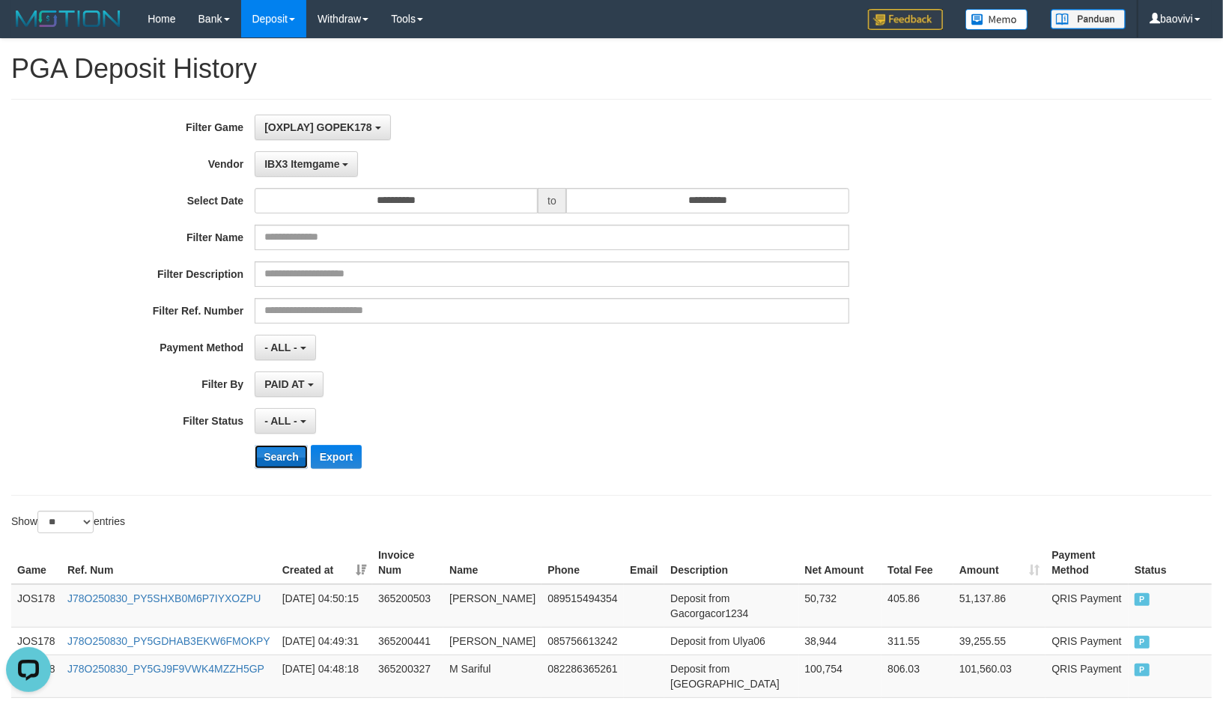
click at [292, 463] on button "Search" at bounding box center [281, 457] width 53 height 24
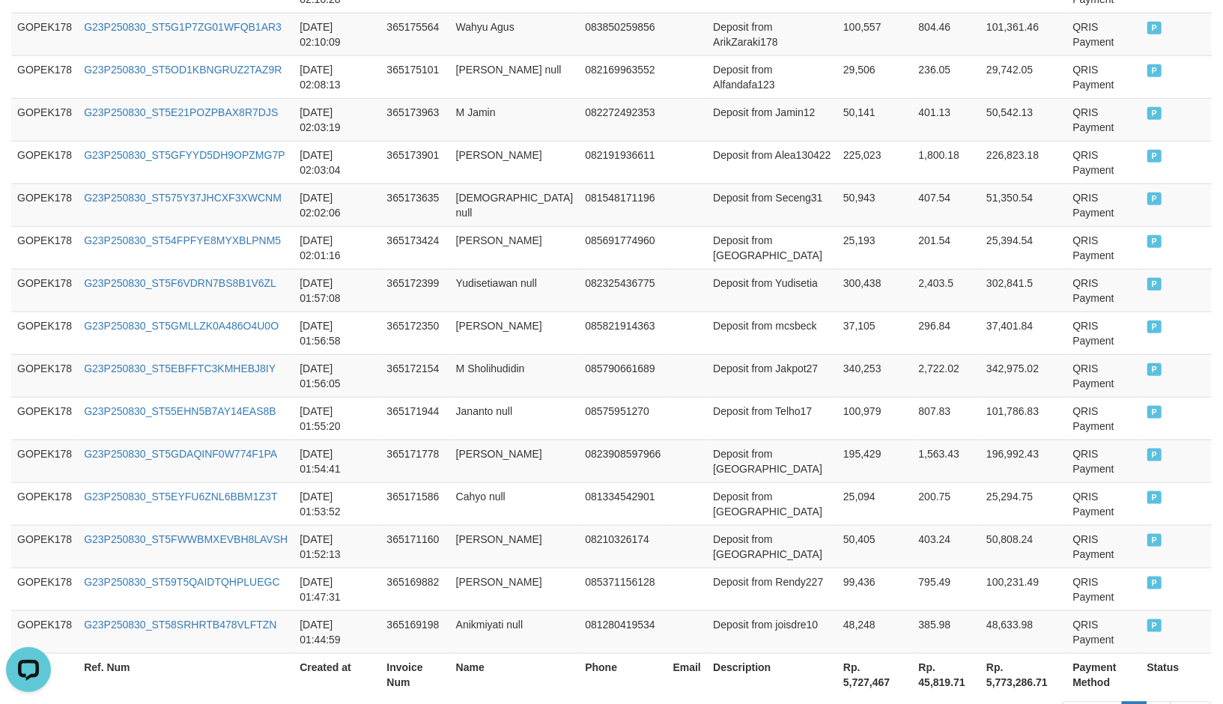
scroll to position [1112, 0]
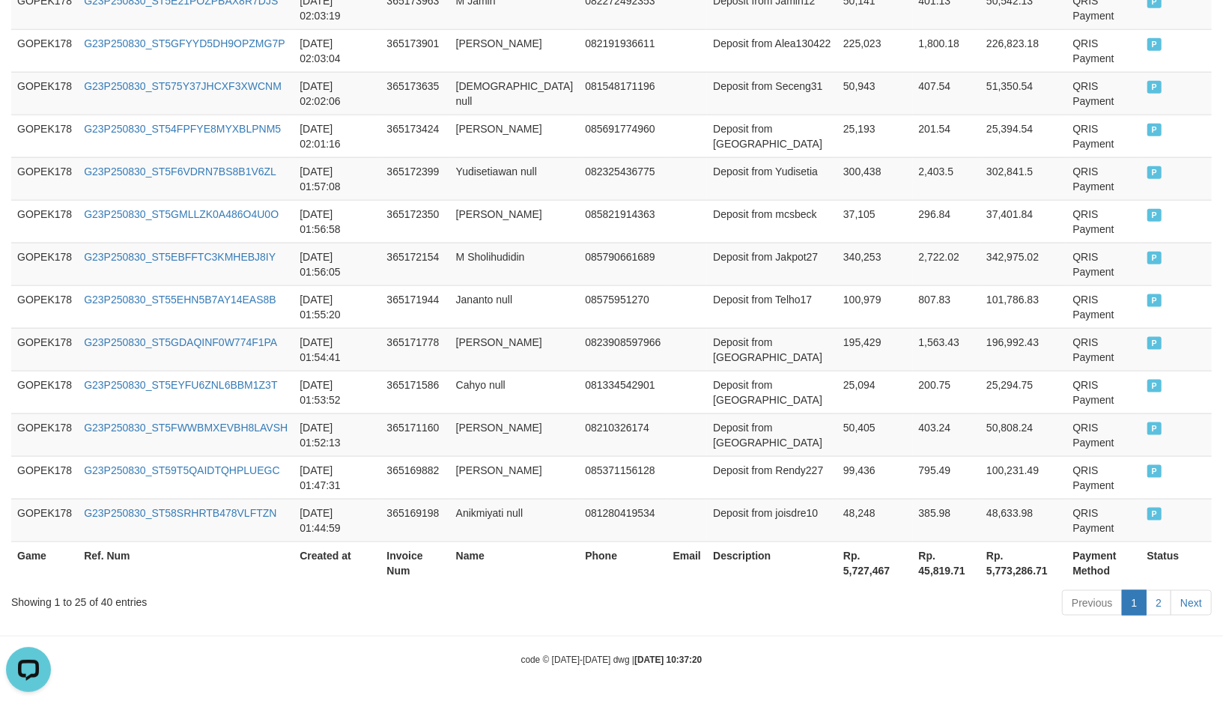
click at [839, 548] on th "Rp. 5,727,467" at bounding box center [875, 562] width 76 height 43
copy th "5,727,467"
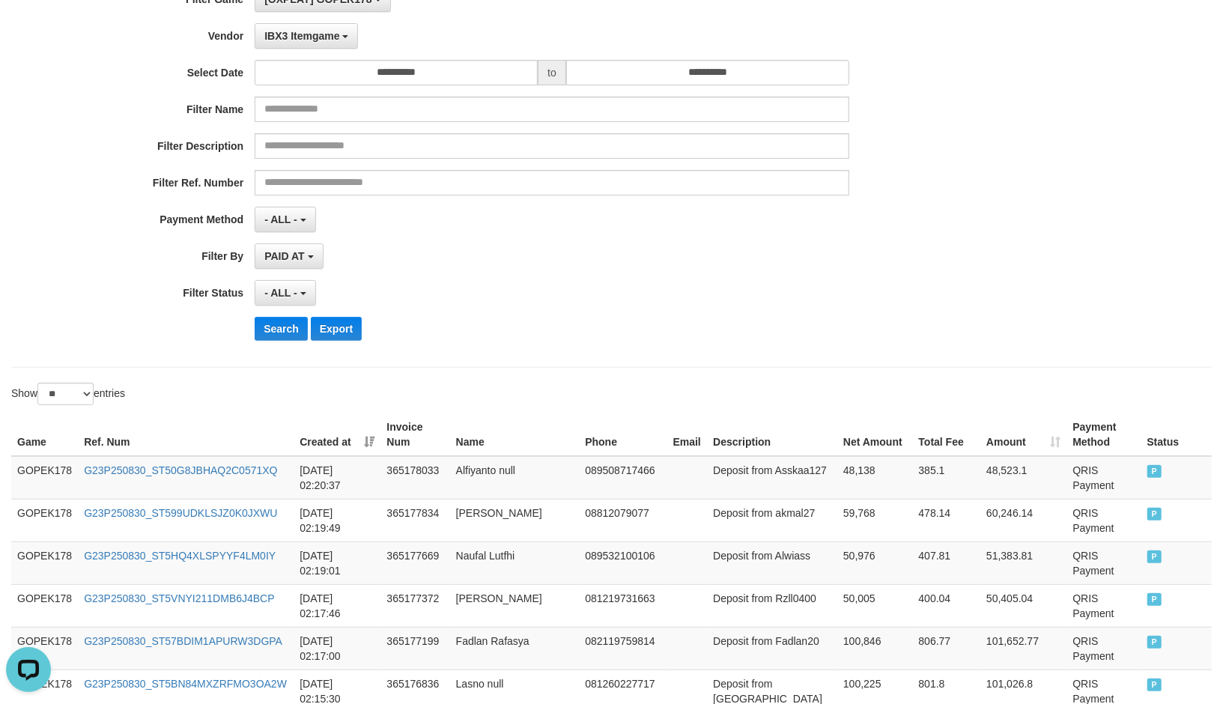
scroll to position [0, 0]
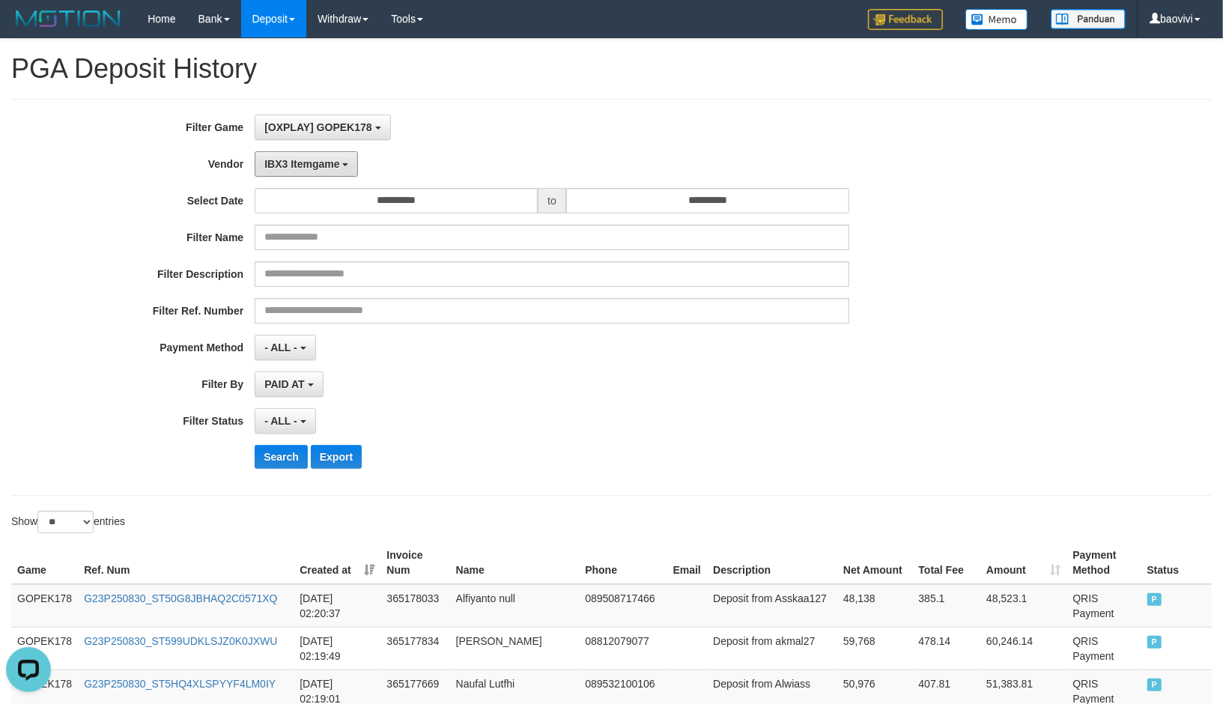
drag, startPoint x: 297, startPoint y: 160, endPoint x: 349, endPoint y: 299, distance: 148.5
click at [297, 160] on span "IBX3 Itemgame" at bounding box center [301, 164] width 75 height 12
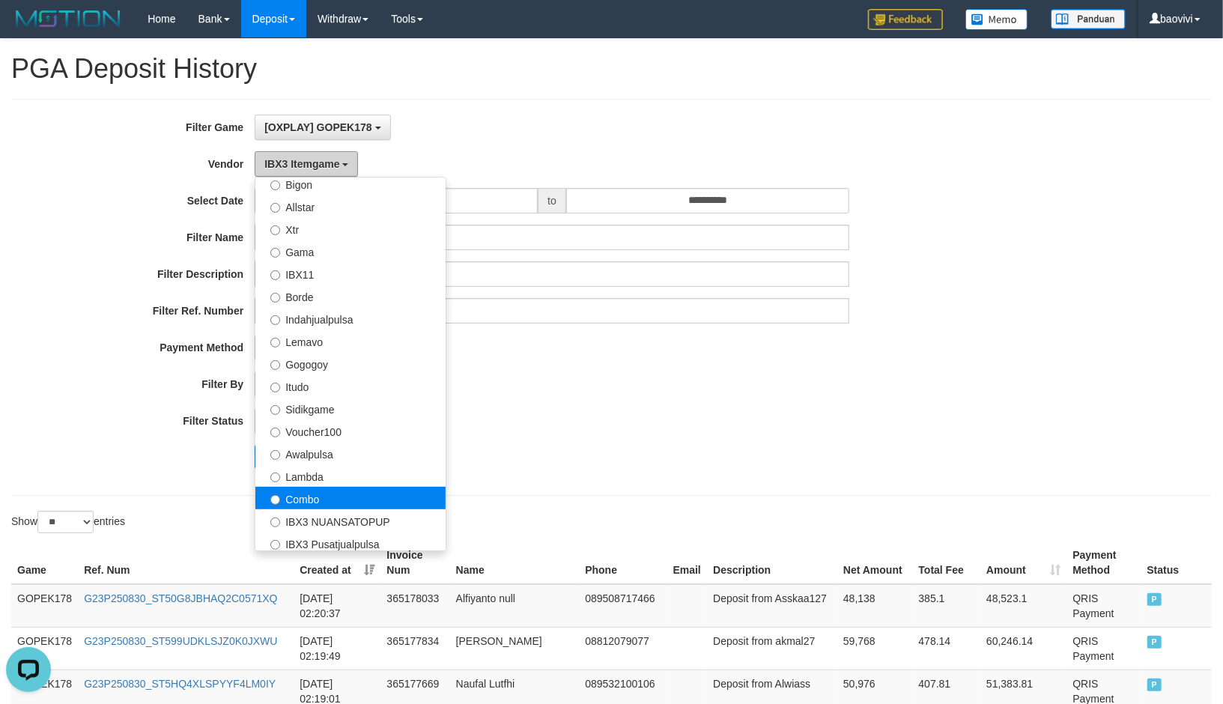
scroll to position [240, 0]
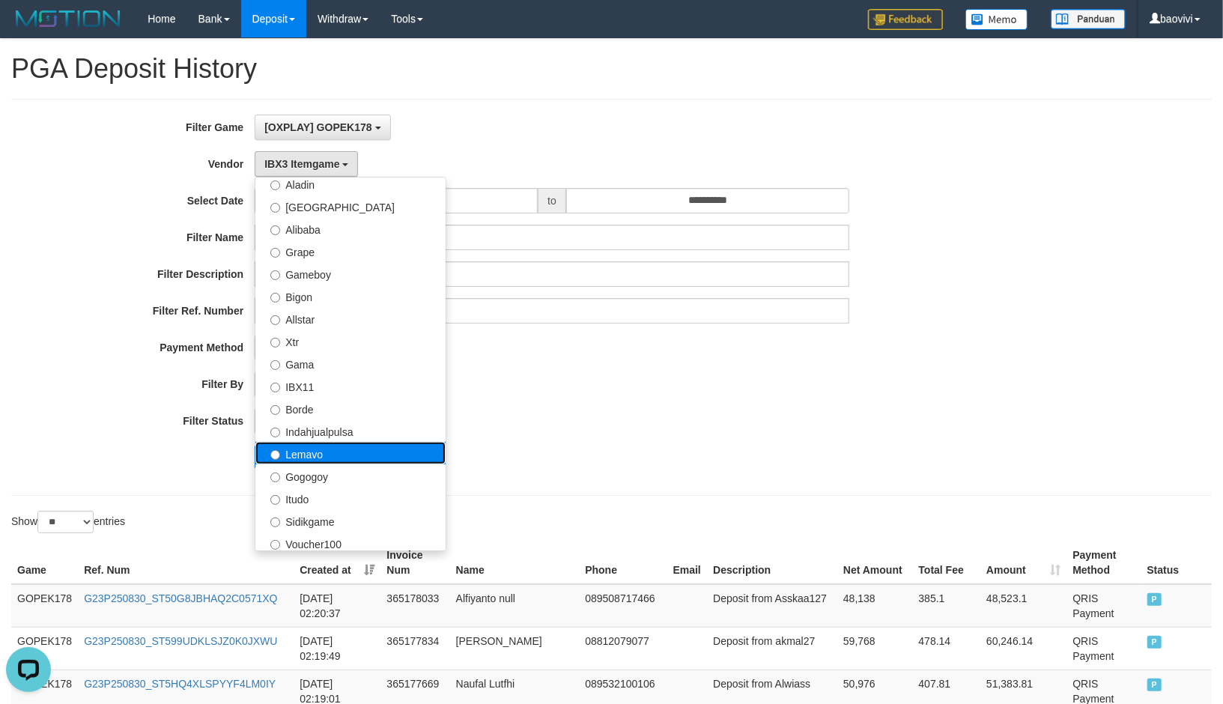
click at [354, 452] on label "Lemavo" at bounding box center [350, 453] width 190 height 22
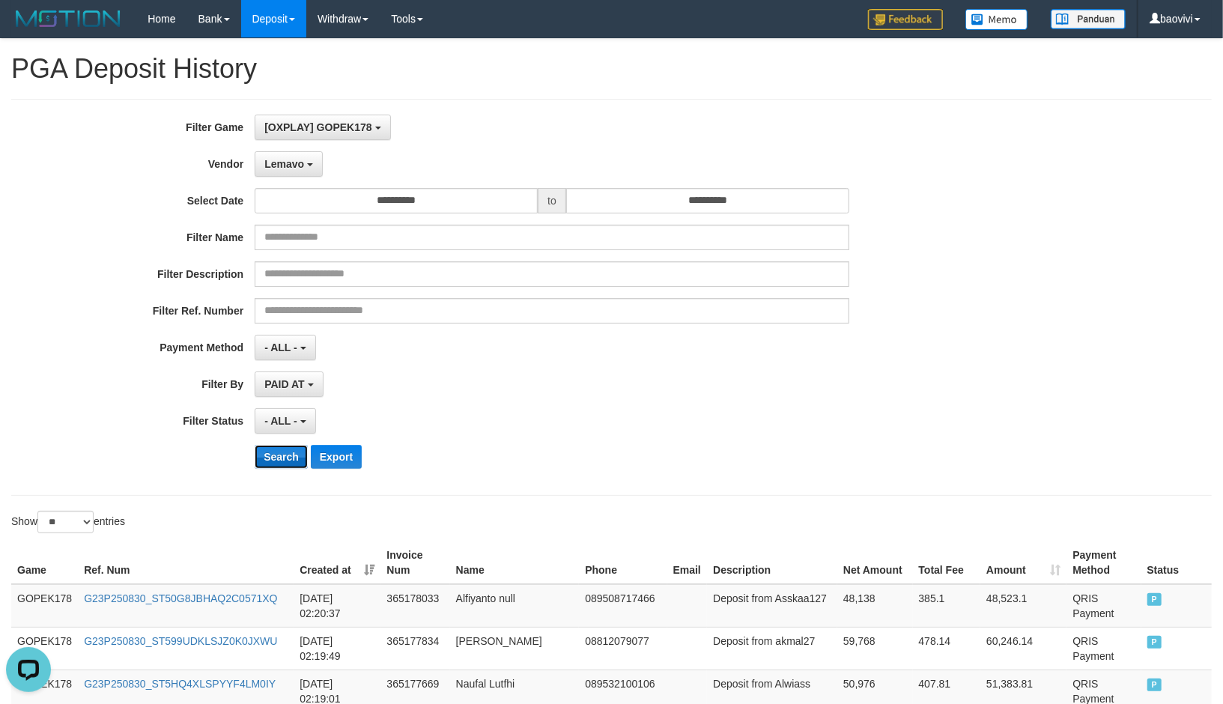
click at [279, 448] on button "Search" at bounding box center [281, 457] width 53 height 24
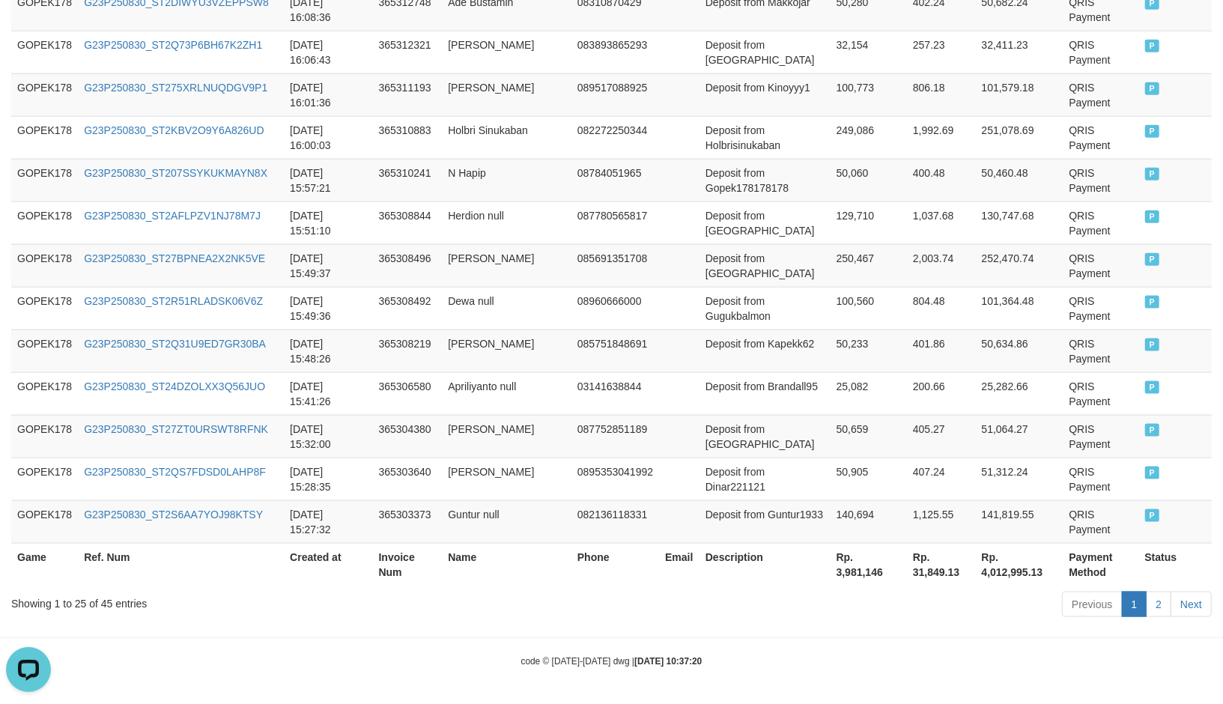
scroll to position [1112, 0]
click at [851, 558] on th "Rp. 3,981,146" at bounding box center [868, 562] width 76 height 43
copy th "3,981,146"
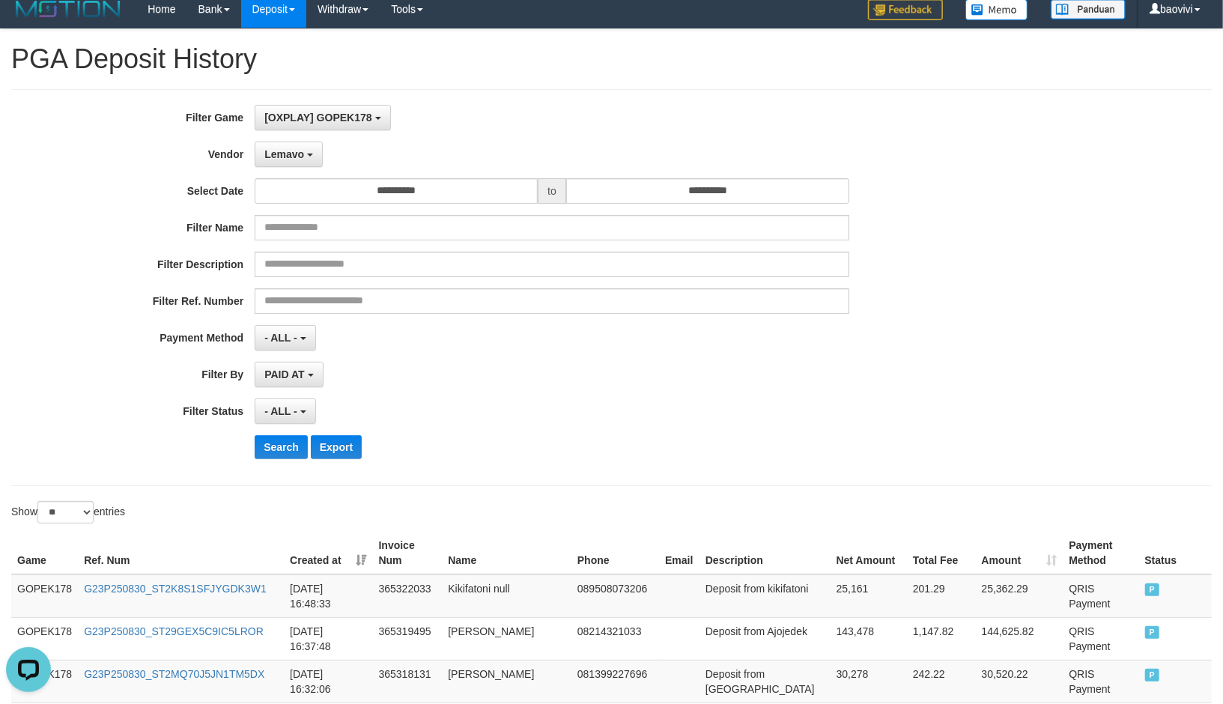
scroll to position [0, 0]
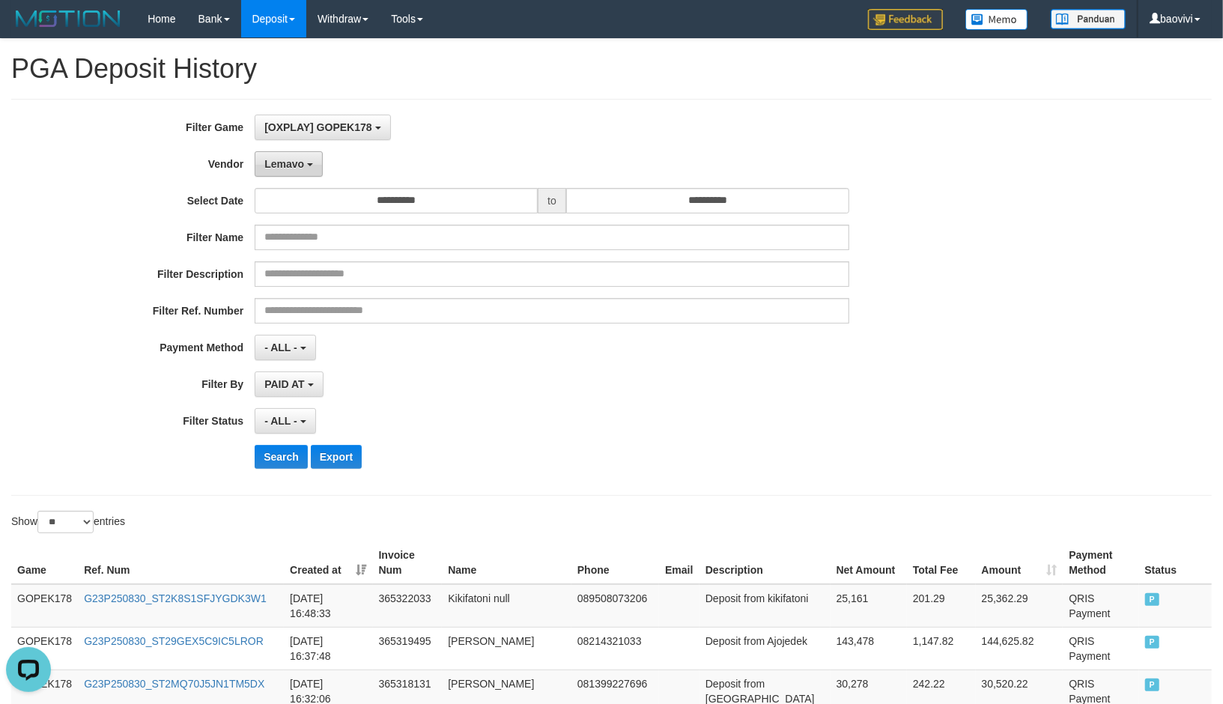
drag, startPoint x: 302, startPoint y: 166, endPoint x: 304, endPoint y: 174, distance: 8.5
click at [302, 166] on span "Lemavo" at bounding box center [284, 164] width 40 height 12
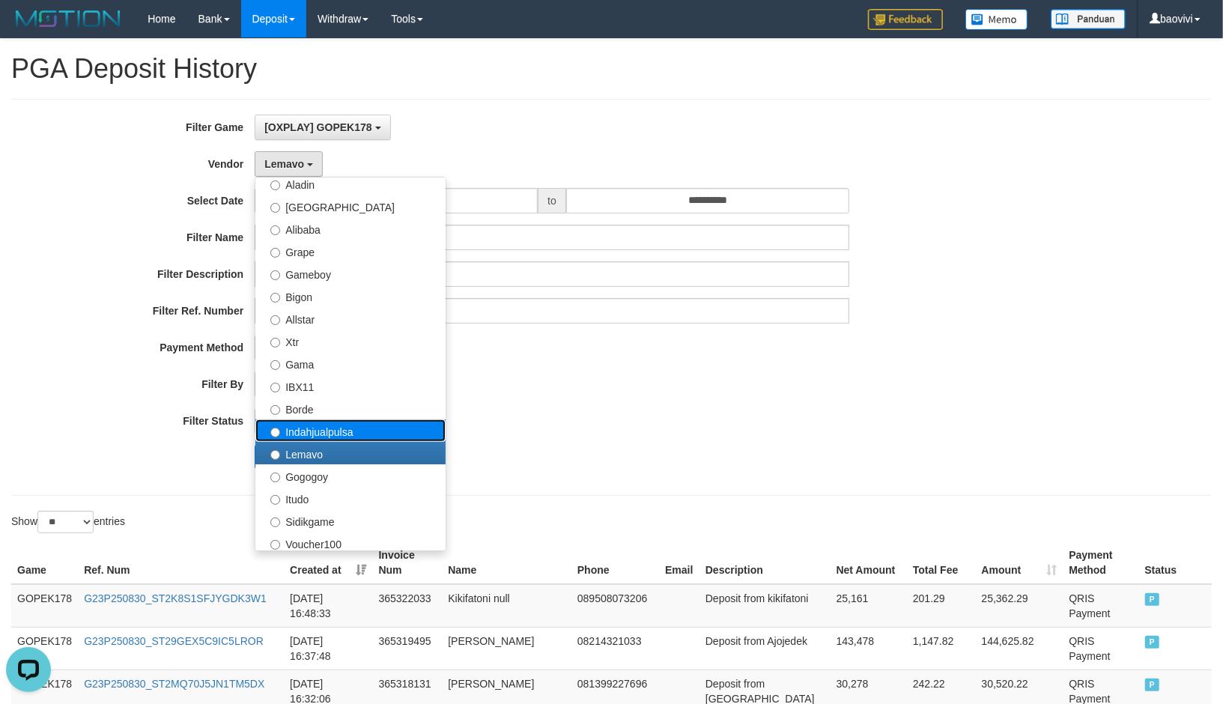
click at [352, 425] on label "Indahjualpulsa" at bounding box center [350, 430] width 190 height 22
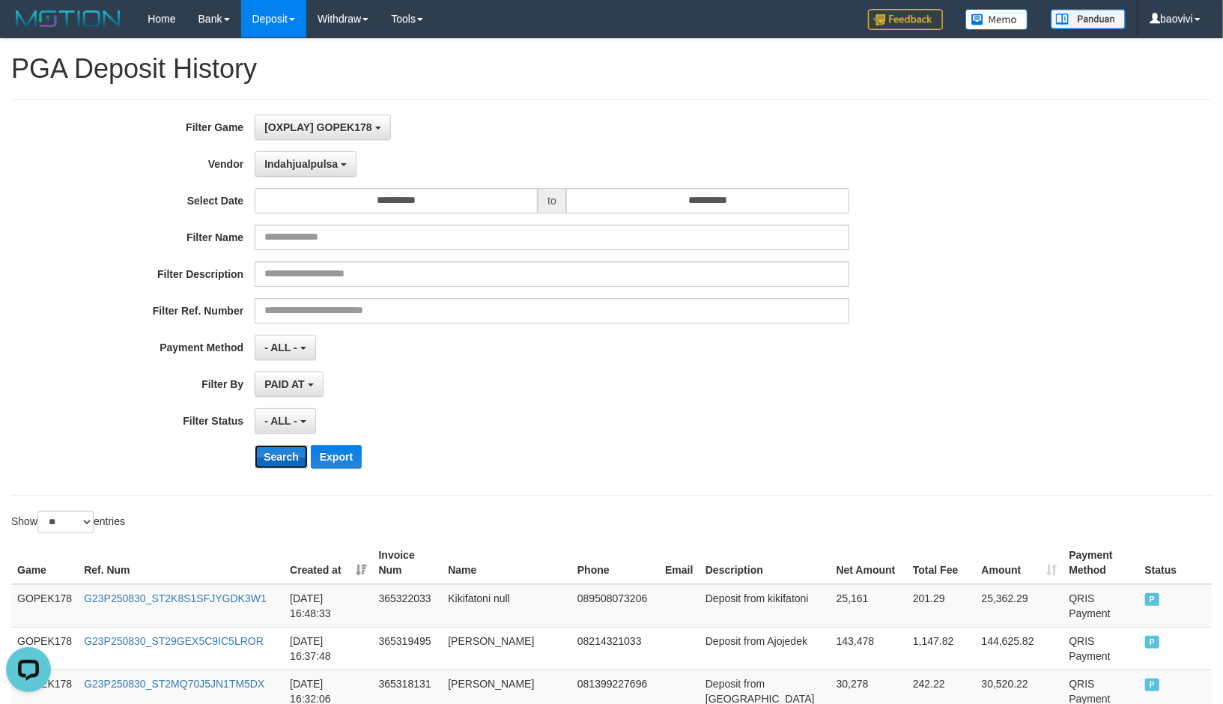
click at [280, 448] on button "Search" at bounding box center [281, 457] width 53 height 24
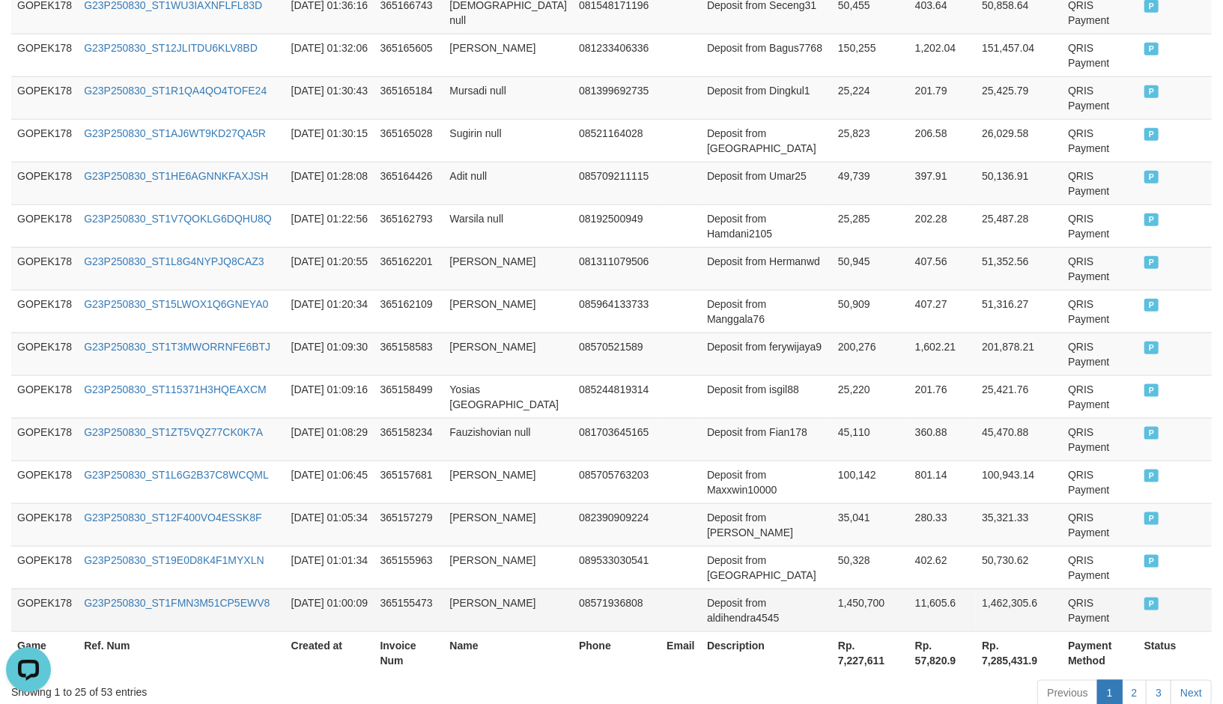
scroll to position [1112, 0]
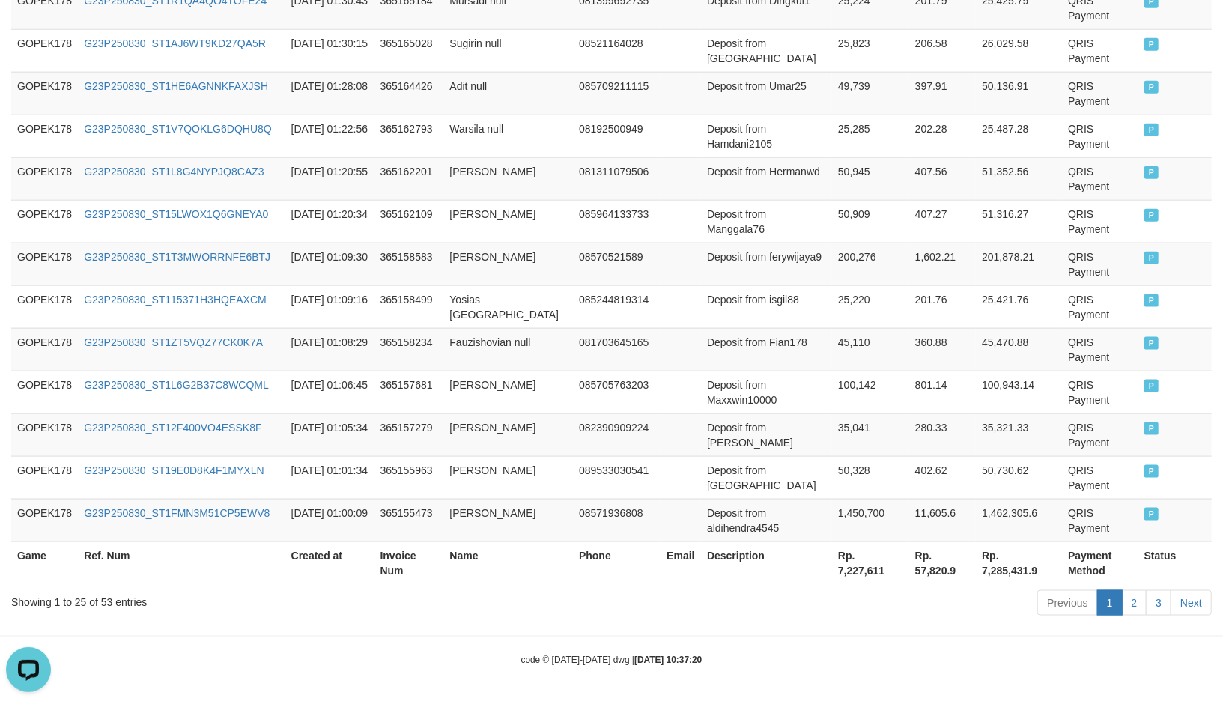
click at [833, 555] on th "Rp. 7,227,611" at bounding box center [870, 562] width 77 height 43
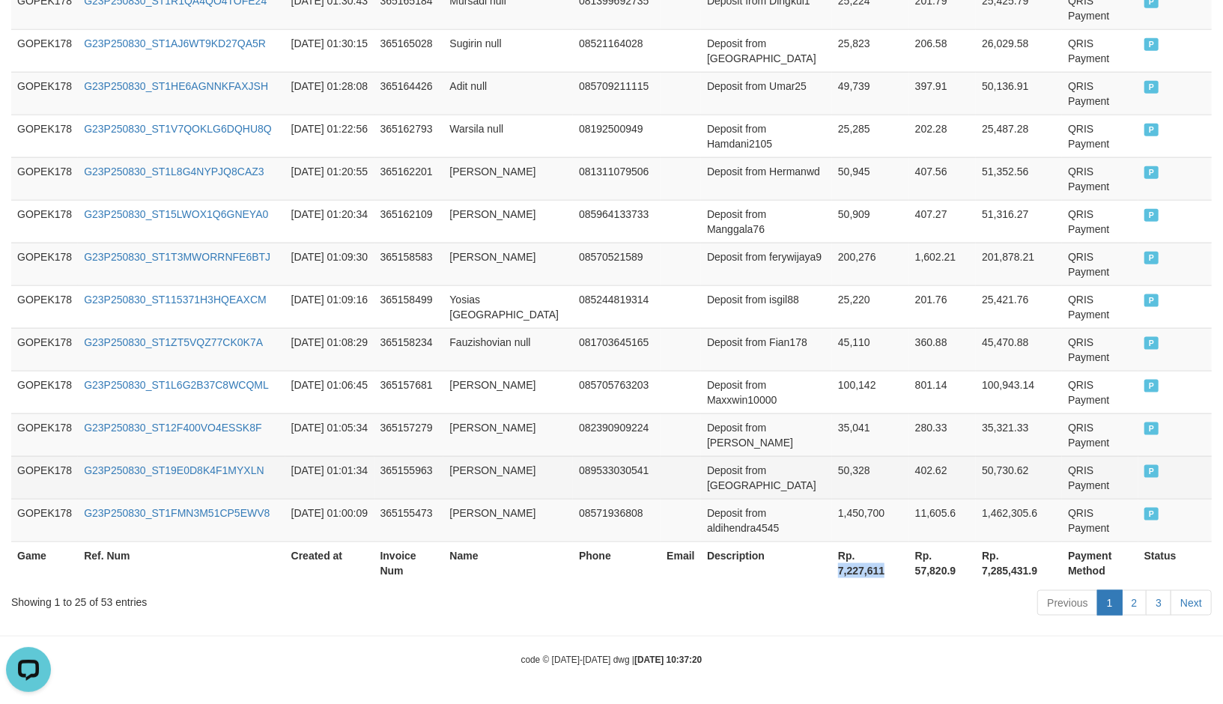
copy th "7,227,611"
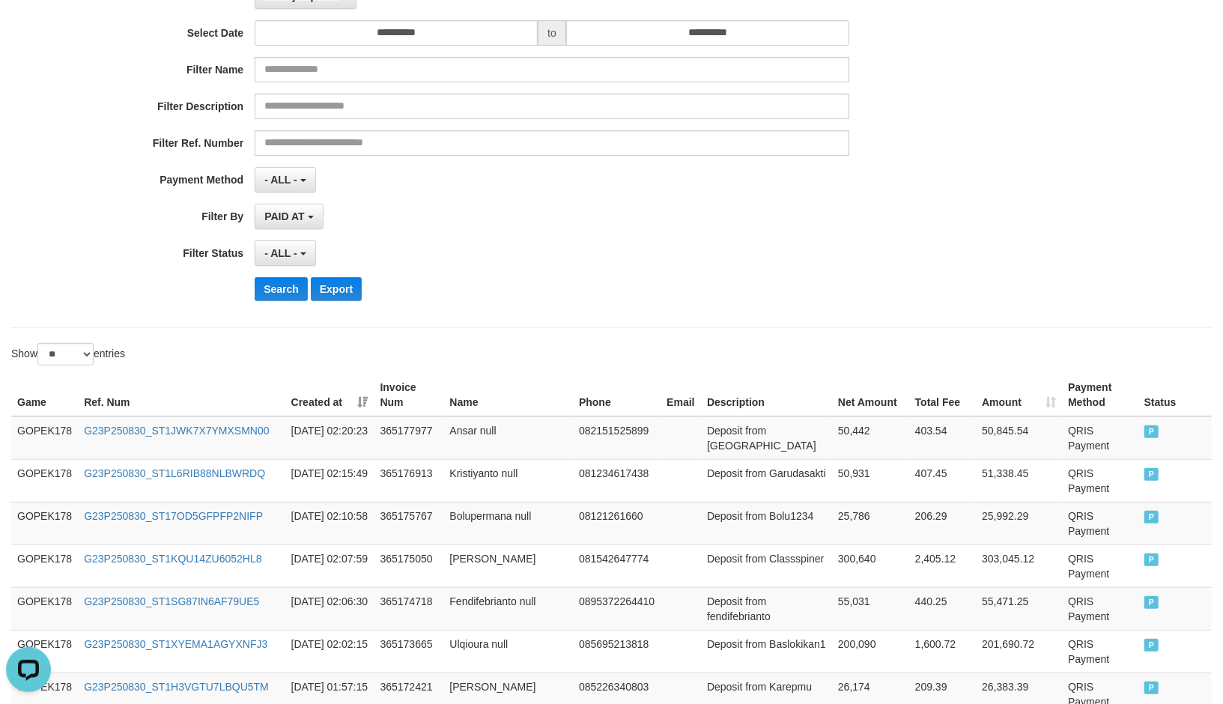
scroll to position [0, 0]
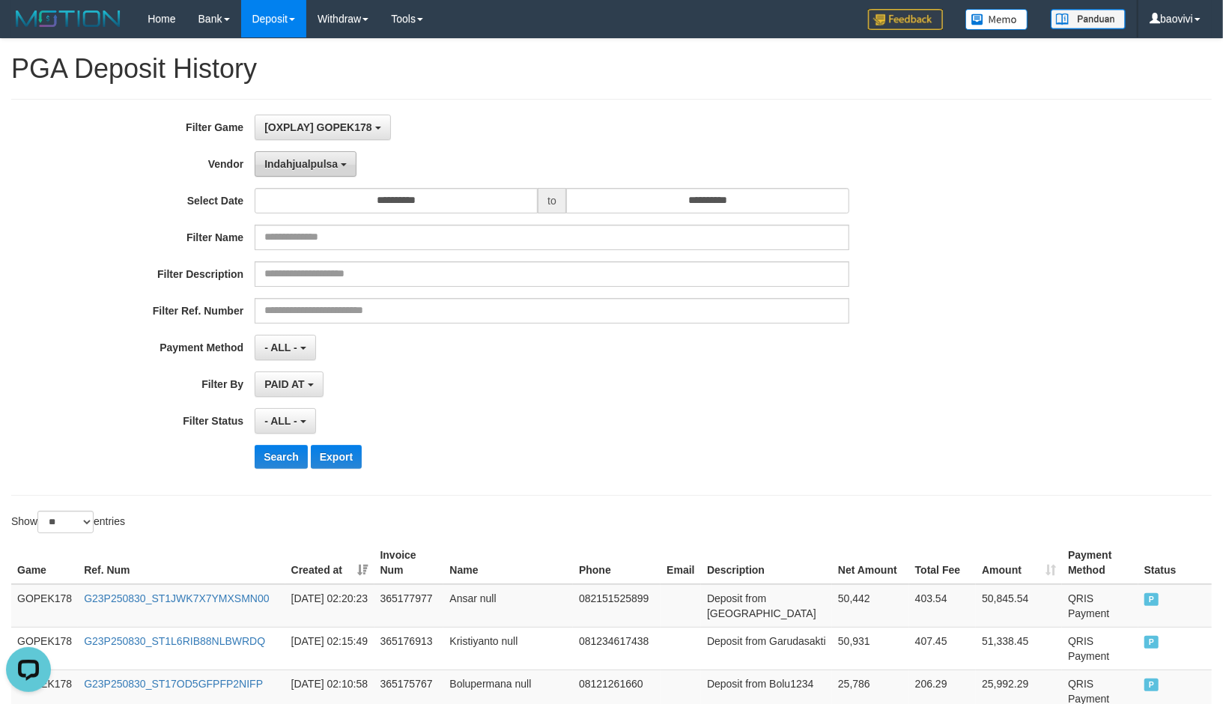
click at [305, 161] on span "Indahjualpulsa" at bounding box center [300, 164] width 73 height 12
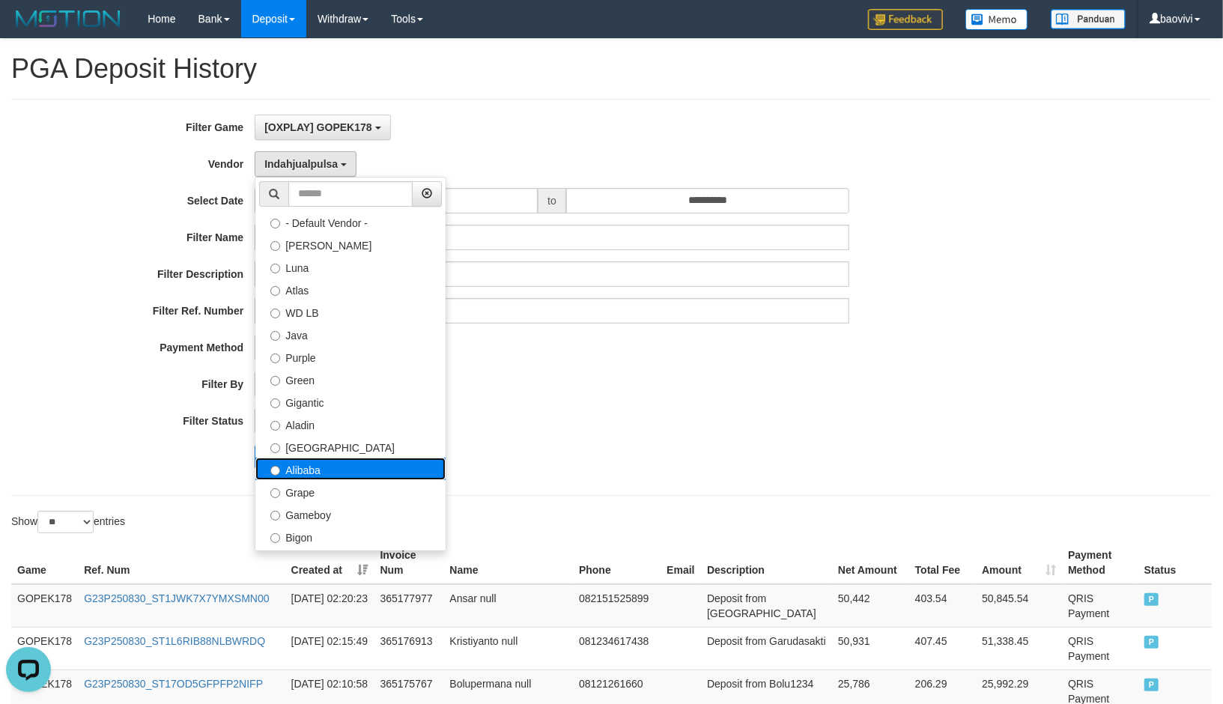
click at [352, 479] on label "Alibaba" at bounding box center [350, 468] width 190 height 22
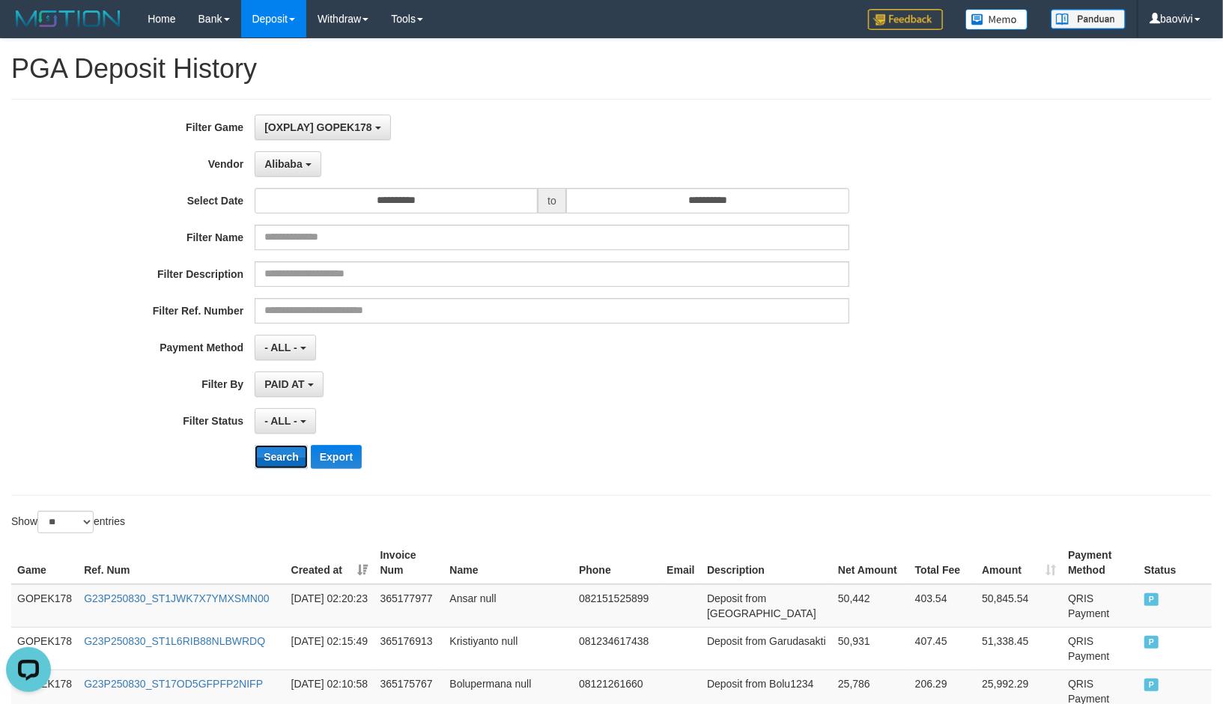
click at [285, 459] on button "Search" at bounding box center [281, 457] width 53 height 24
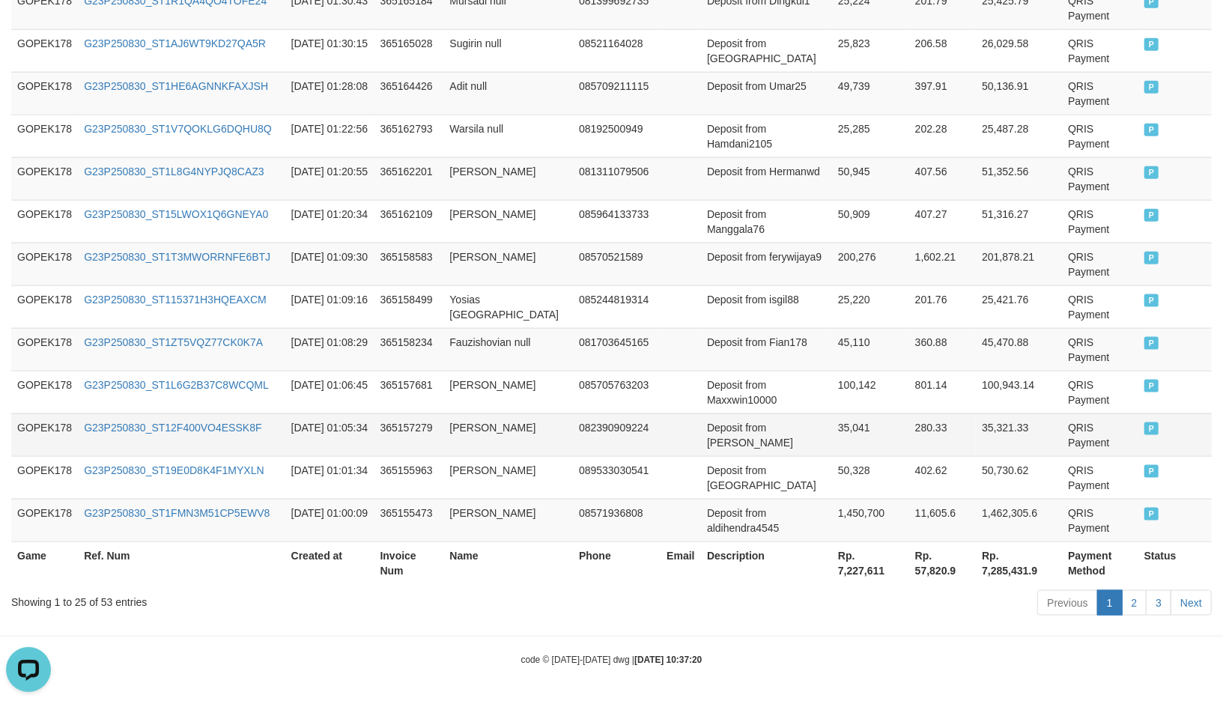
scroll to position [1112, 0]
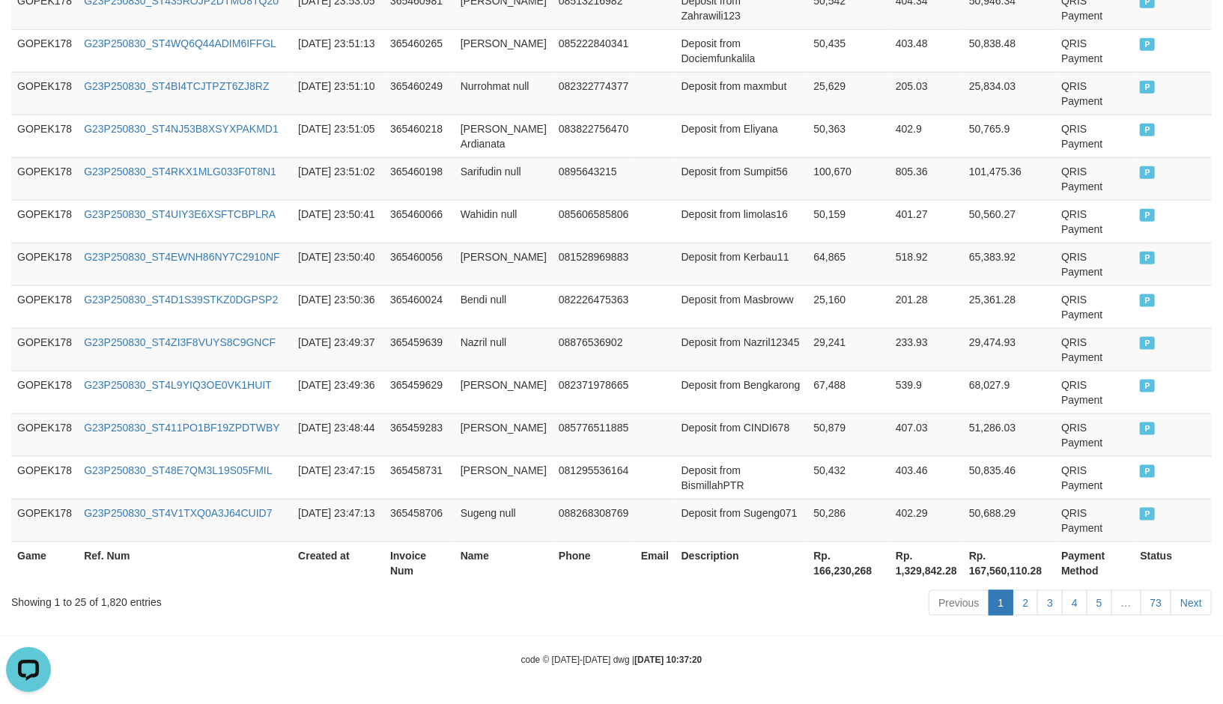
click at [836, 568] on th "Rp. 166,230,268" at bounding box center [848, 562] width 82 height 43
drag, startPoint x: 836, startPoint y: 568, endPoint x: 877, endPoint y: 563, distance: 41.4
click at [836, 568] on th "Rp. 166,230,268" at bounding box center [848, 562] width 82 height 43
copy th "166,230,268"
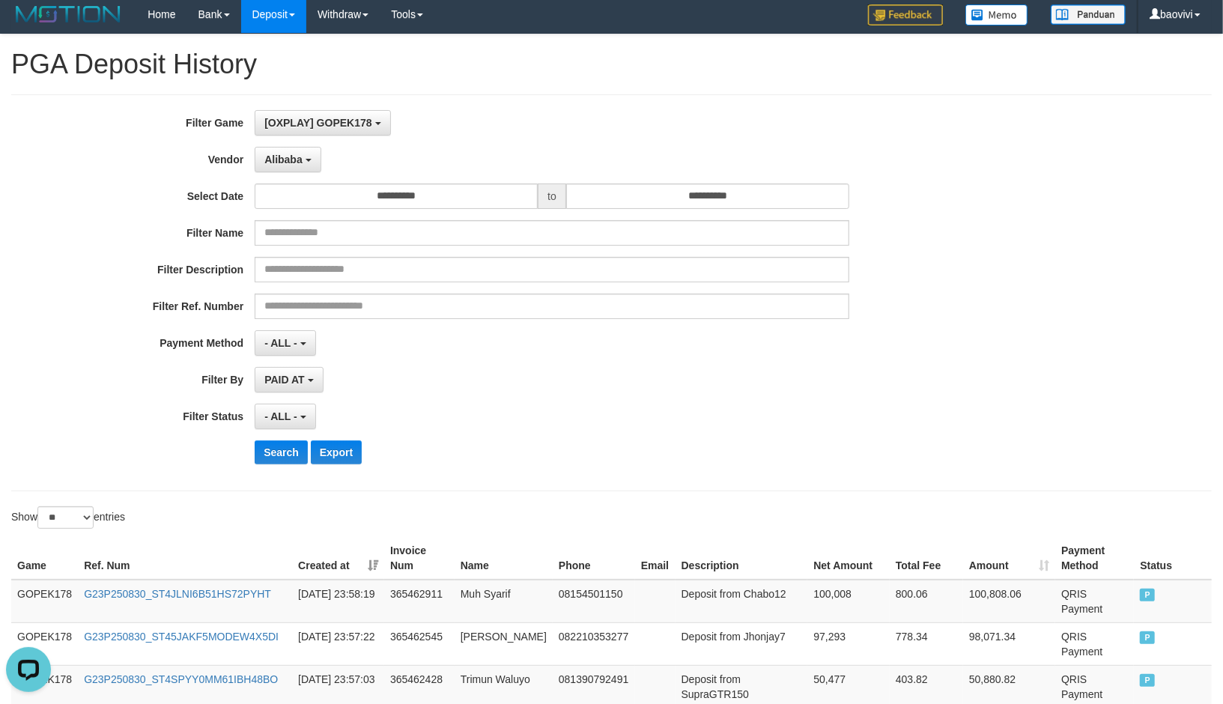
scroll to position [0, 0]
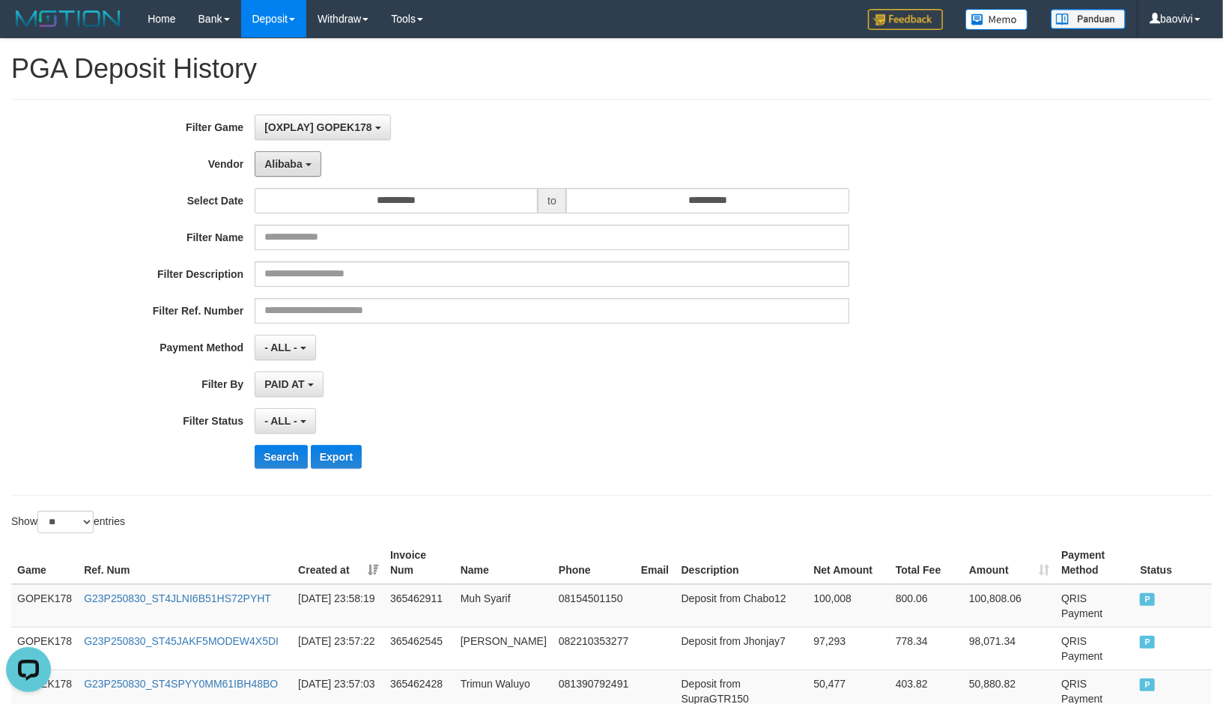
click at [299, 159] on span "Alibaba" at bounding box center [283, 164] width 38 height 12
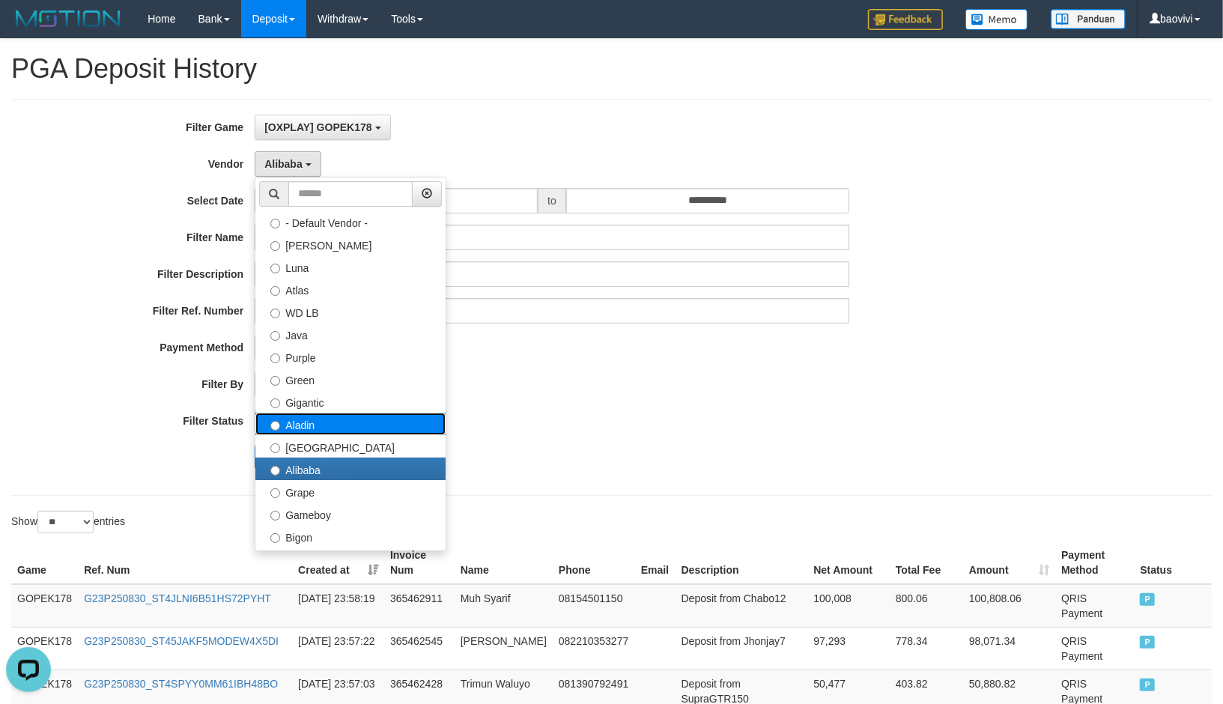
click at [318, 428] on label "Aladin" at bounding box center [350, 424] width 190 height 22
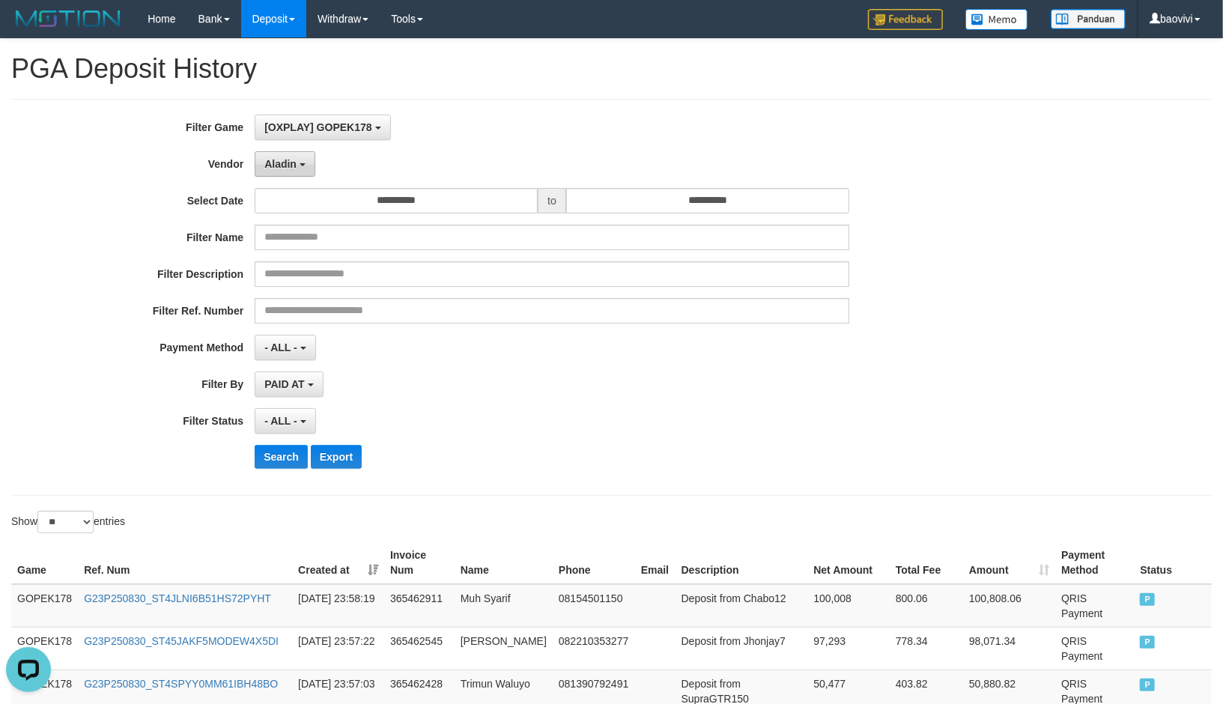
click at [291, 156] on button "Aladin" at bounding box center [285, 163] width 61 height 25
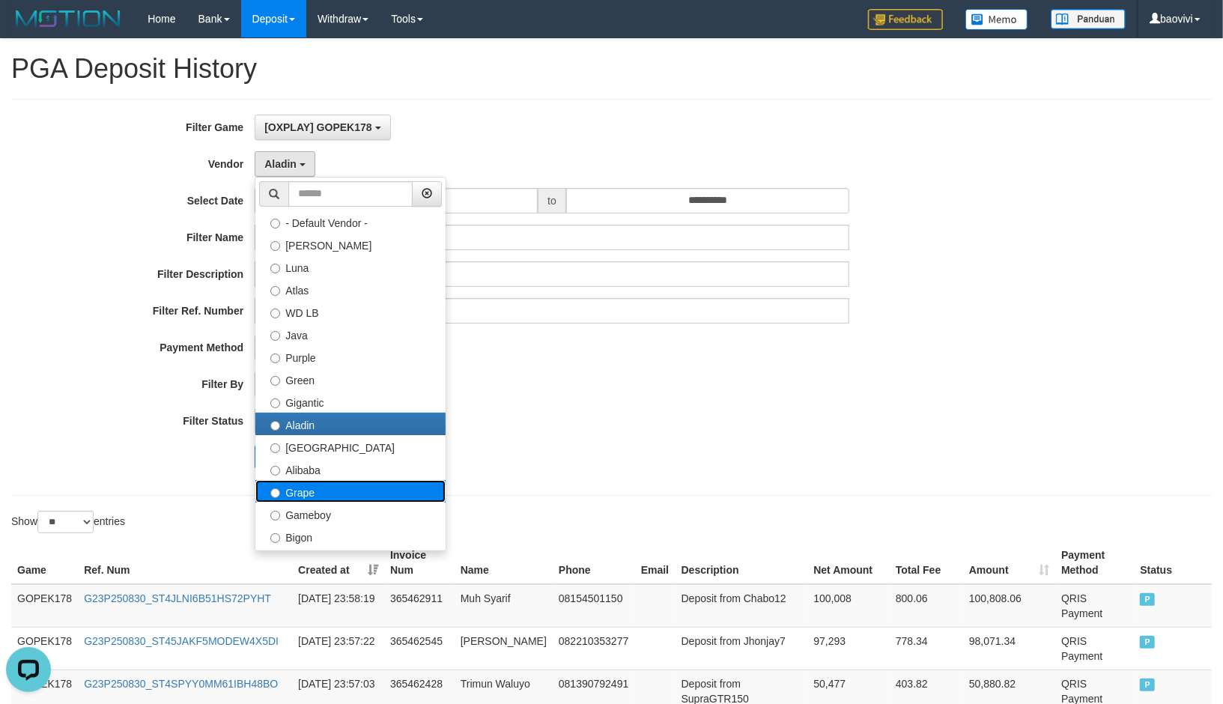
click at [330, 491] on label "Grape" at bounding box center [350, 491] width 190 height 22
select select "**********"
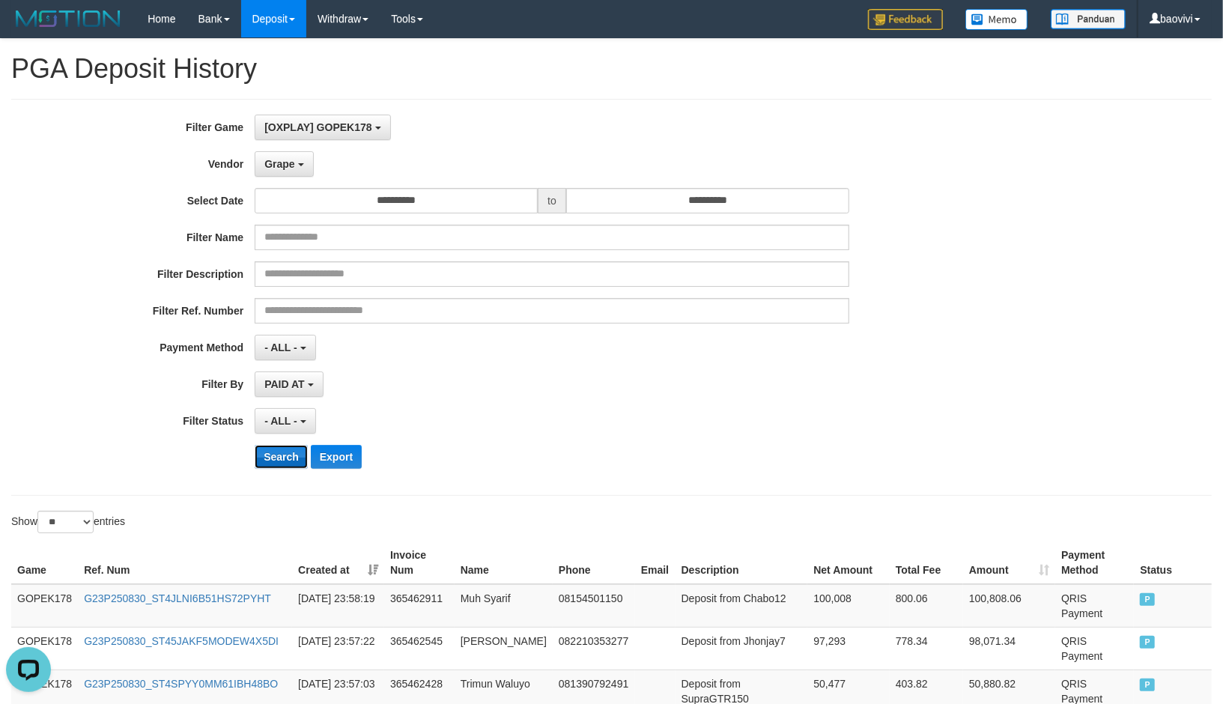
drag, startPoint x: 287, startPoint y: 455, endPoint x: 409, endPoint y: 468, distance: 122.7
click at [288, 455] on button "Search" at bounding box center [281, 457] width 53 height 24
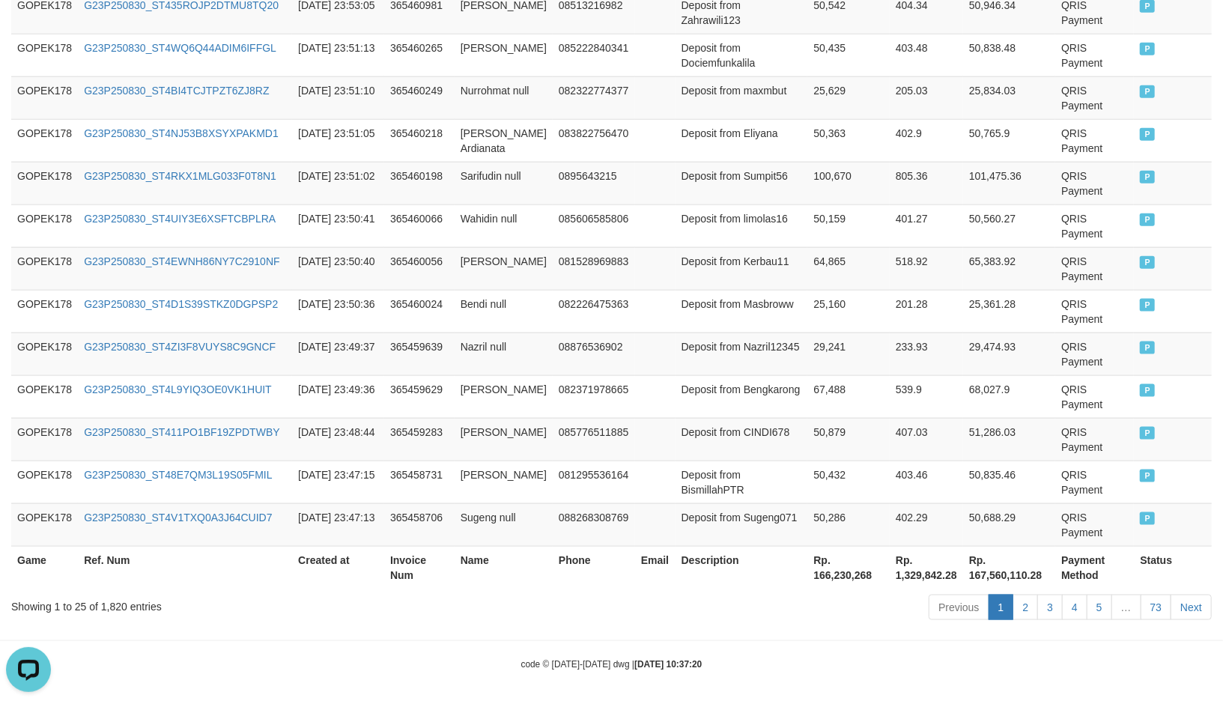
scroll to position [1112, 0]
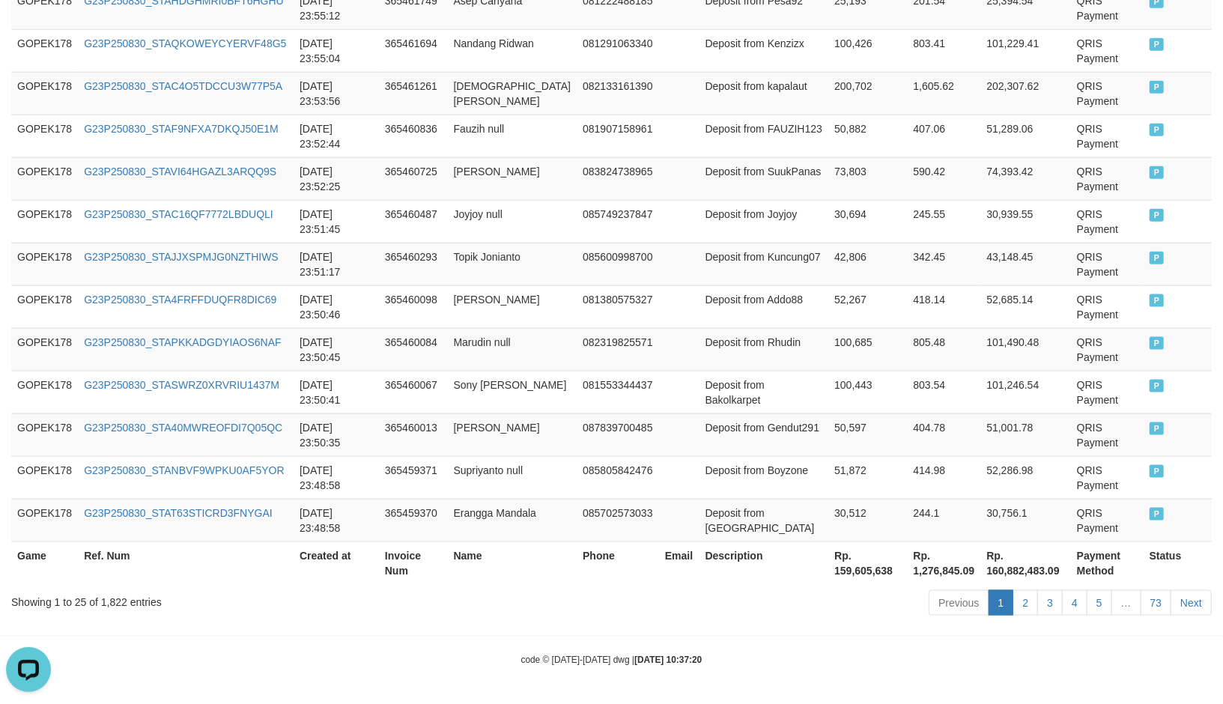
click at [832, 572] on th "Rp. 159,605,638" at bounding box center [867, 562] width 79 height 43
copy th "159,605,638"
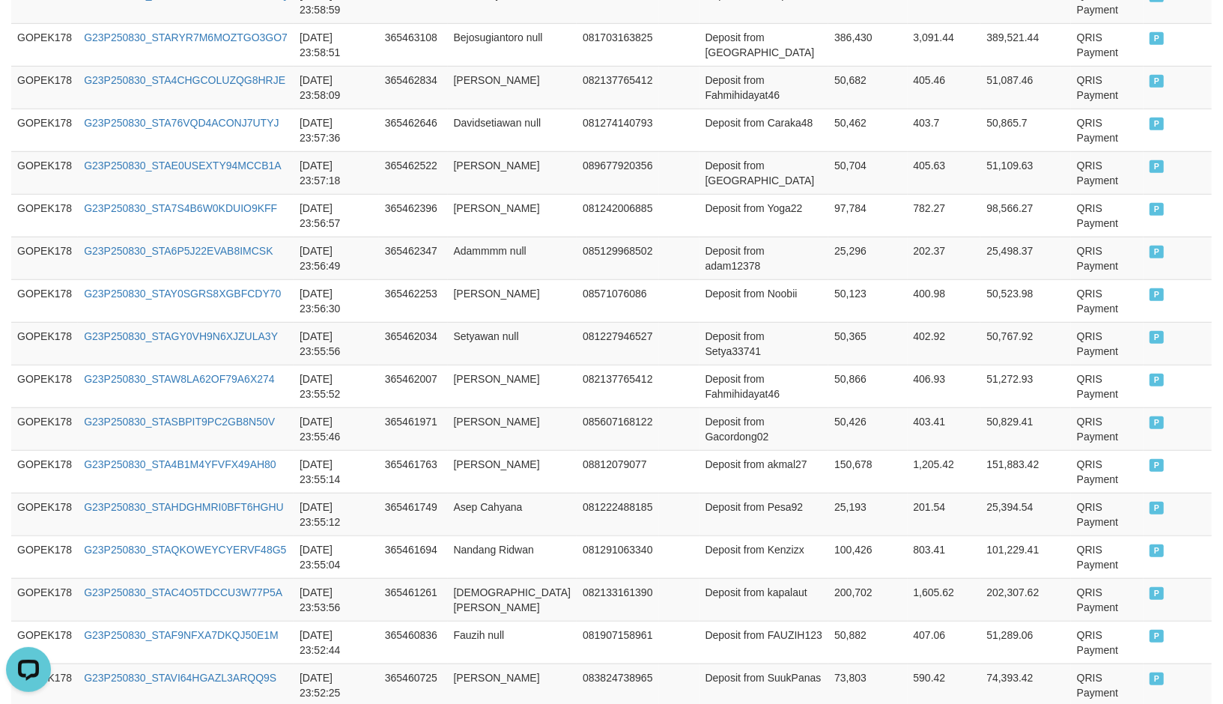
scroll to position [446, 0]
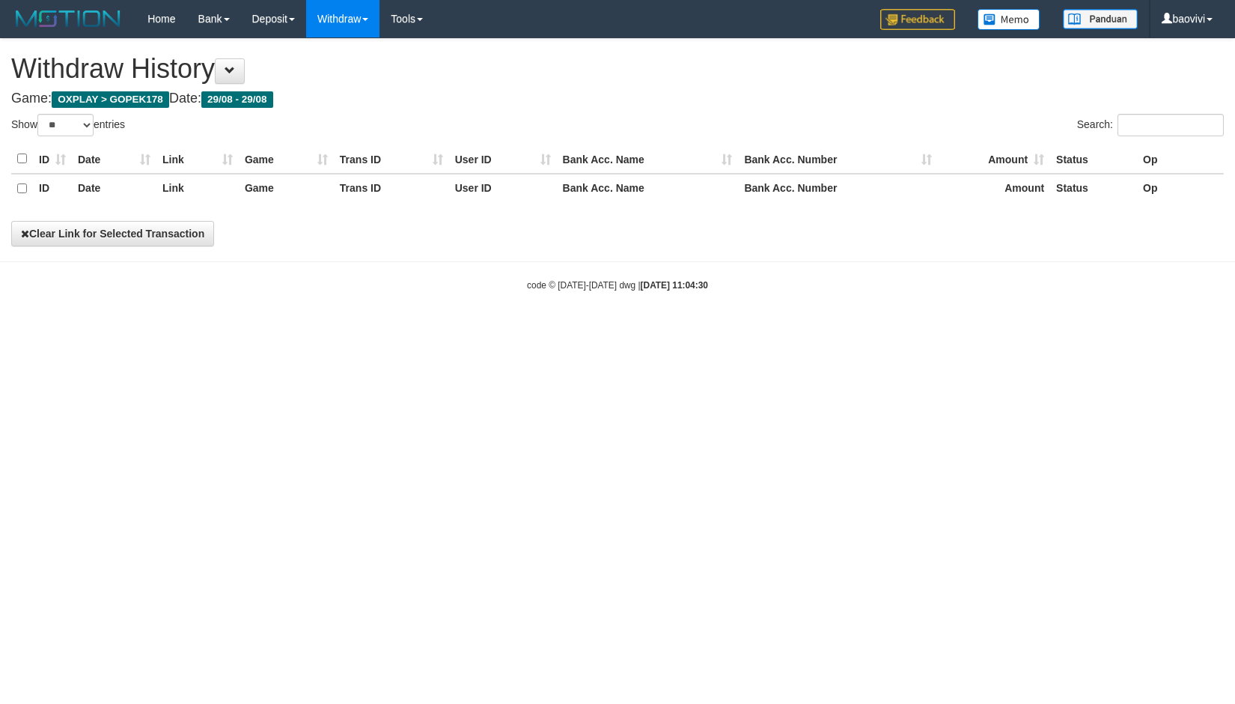
select select "**"
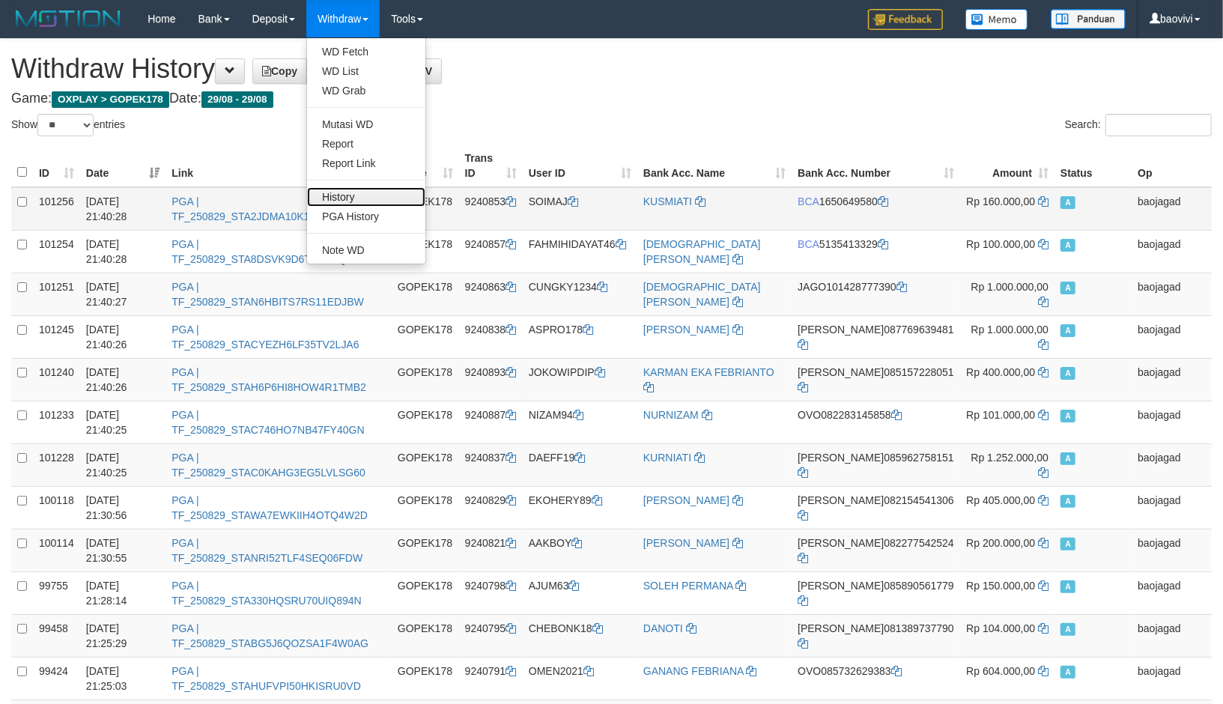
drag, startPoint x: 356, startPoint y: 195, endPoint x: 417, endPoint y: 201, distance: 60.9
click at [356, 195] on link "History" at bounding box center [366, 196] width 118 height 19
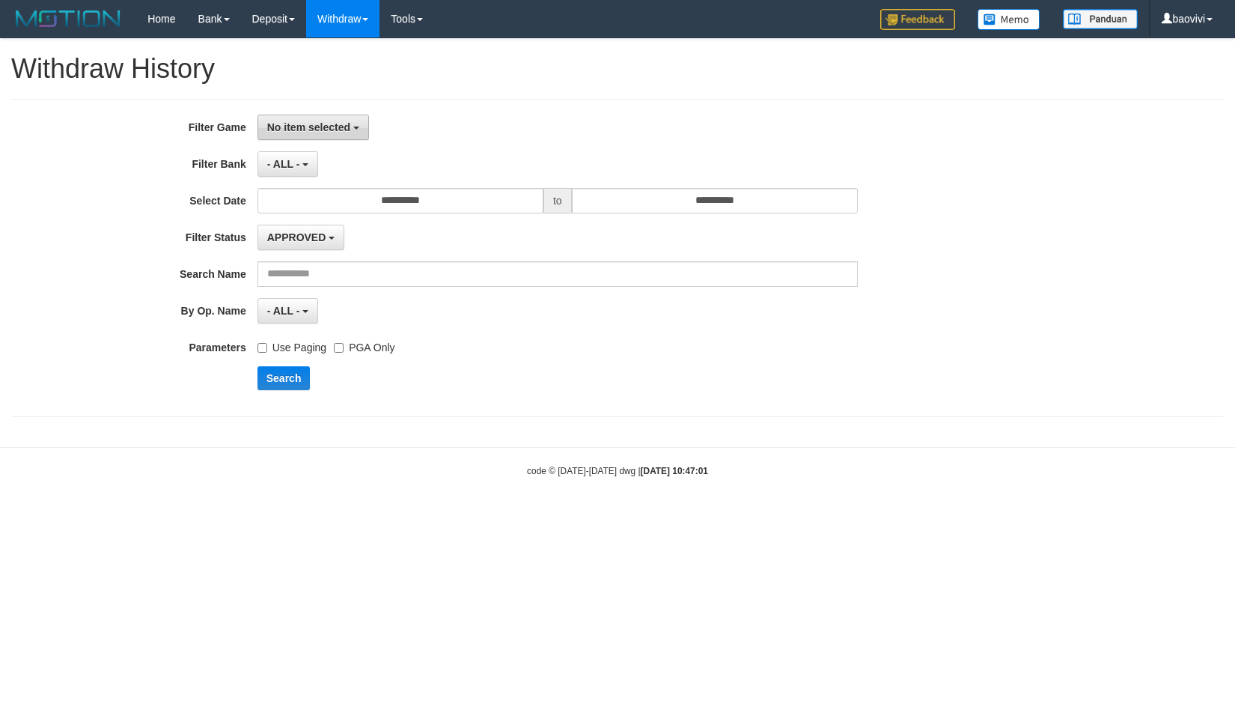
click at [329, 118] on button "No item selected" at bounding box center [314, 127] width 112 height 25
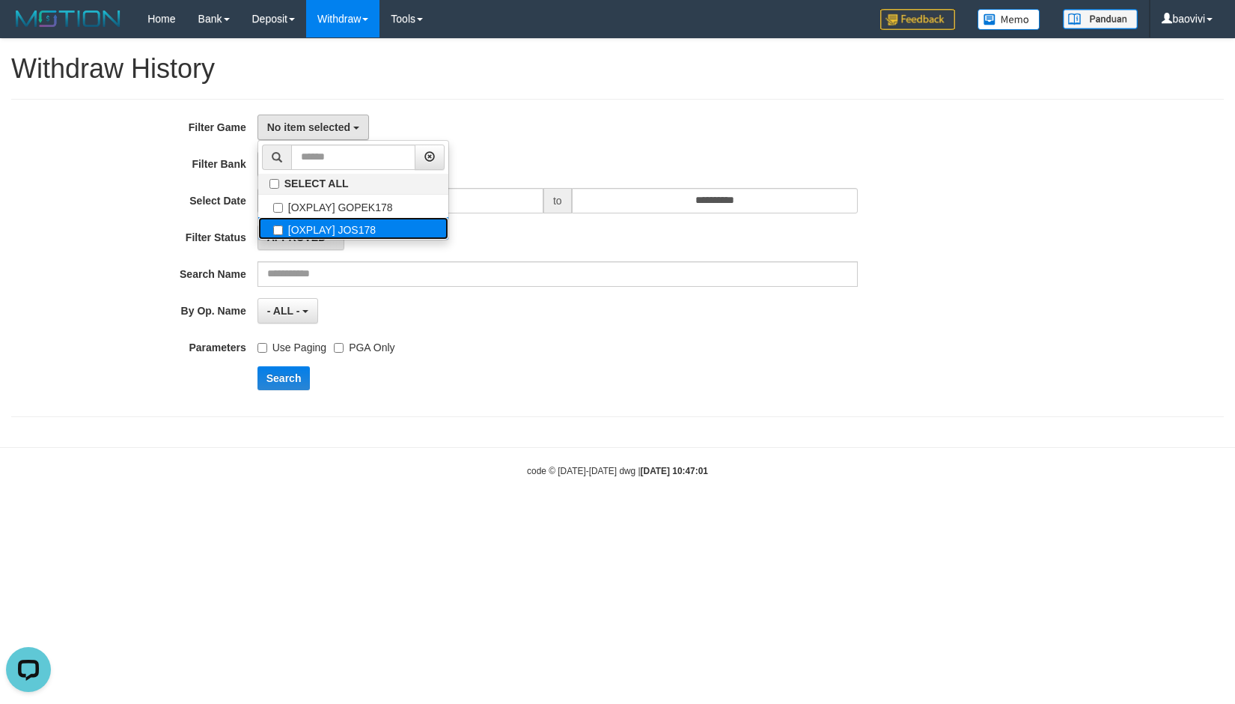
click at [372, 226] on label "[OXPLAY] JOS178" at bounding box center [353, 228] width 190 height 22
select select "****"
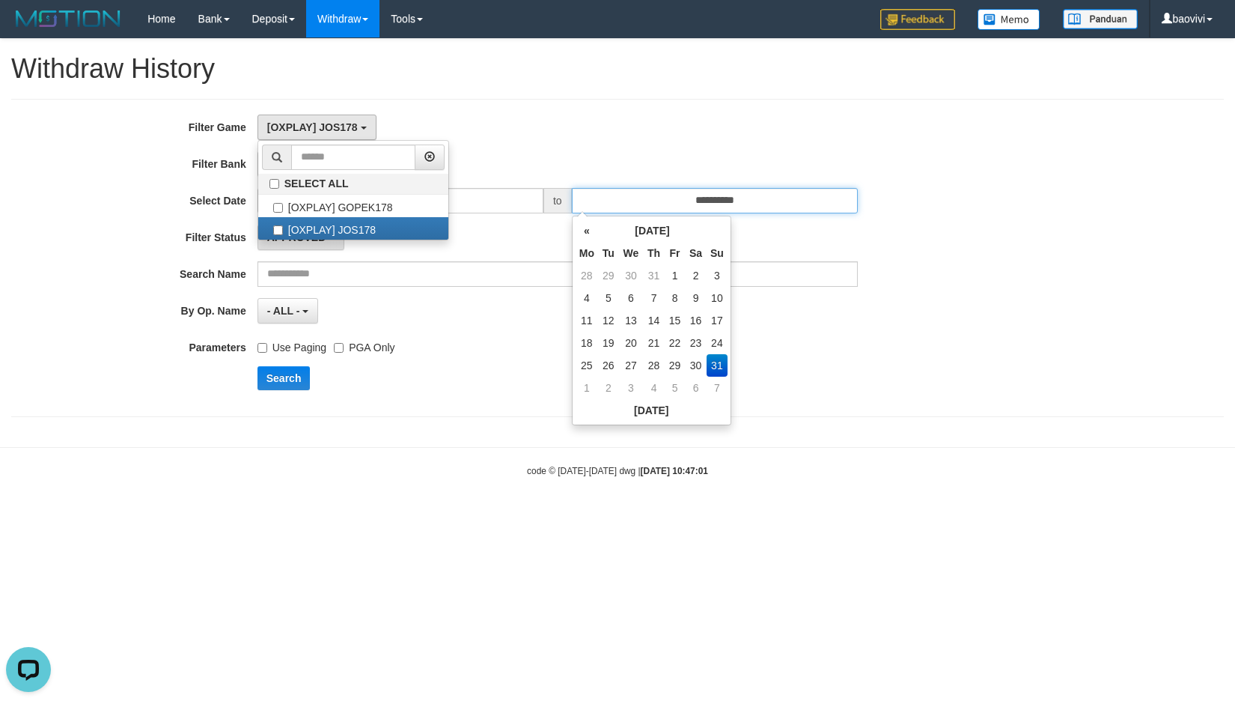
click at [758, 212] on input "**********" at bounding box center [715, 200] width 286 height 25
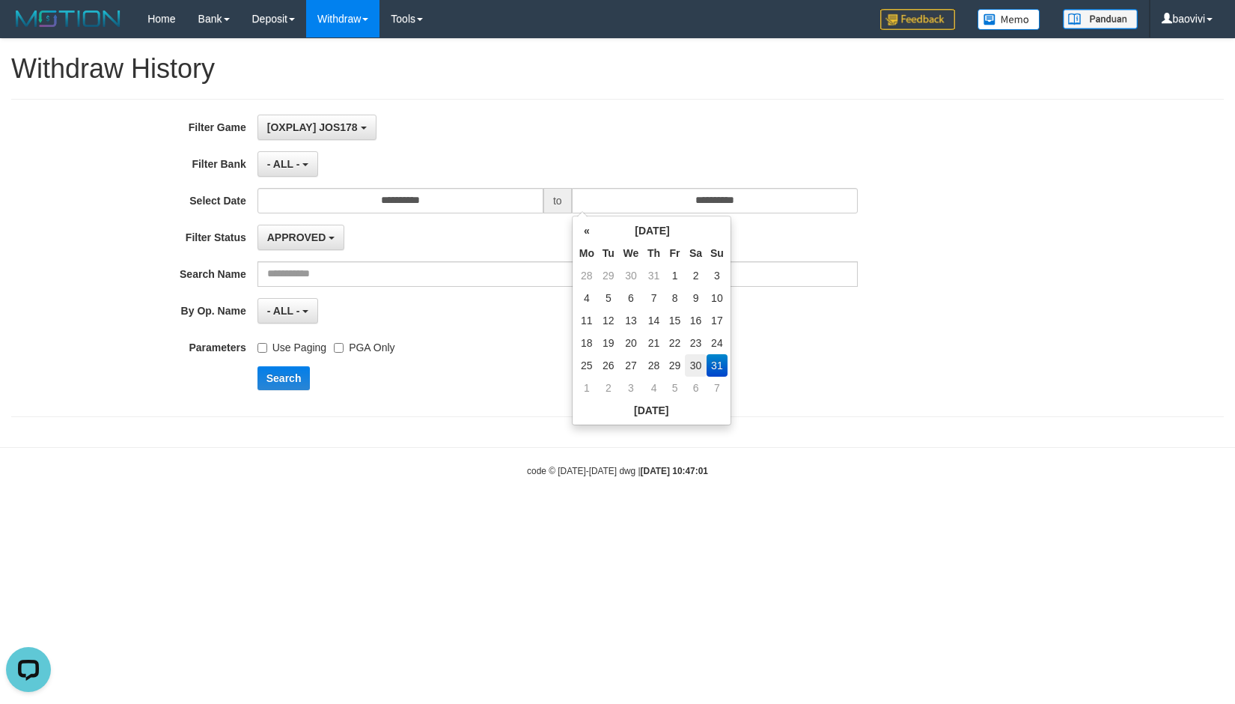
click at [702, 365] on td "30" at bounding box center [696, 365] width 22 height 22
type input "**********"
click at [281, 386] on button "Search" at bounding box center [284, 378] width 53 height 24
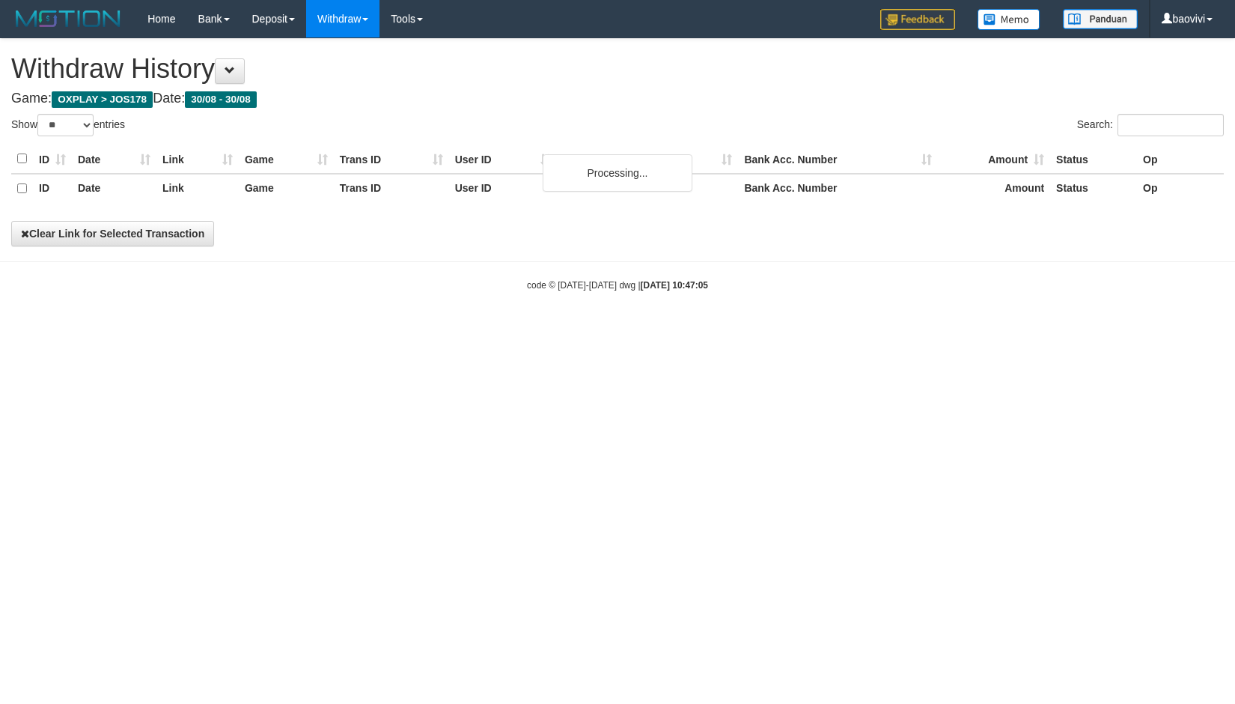
select select "**"
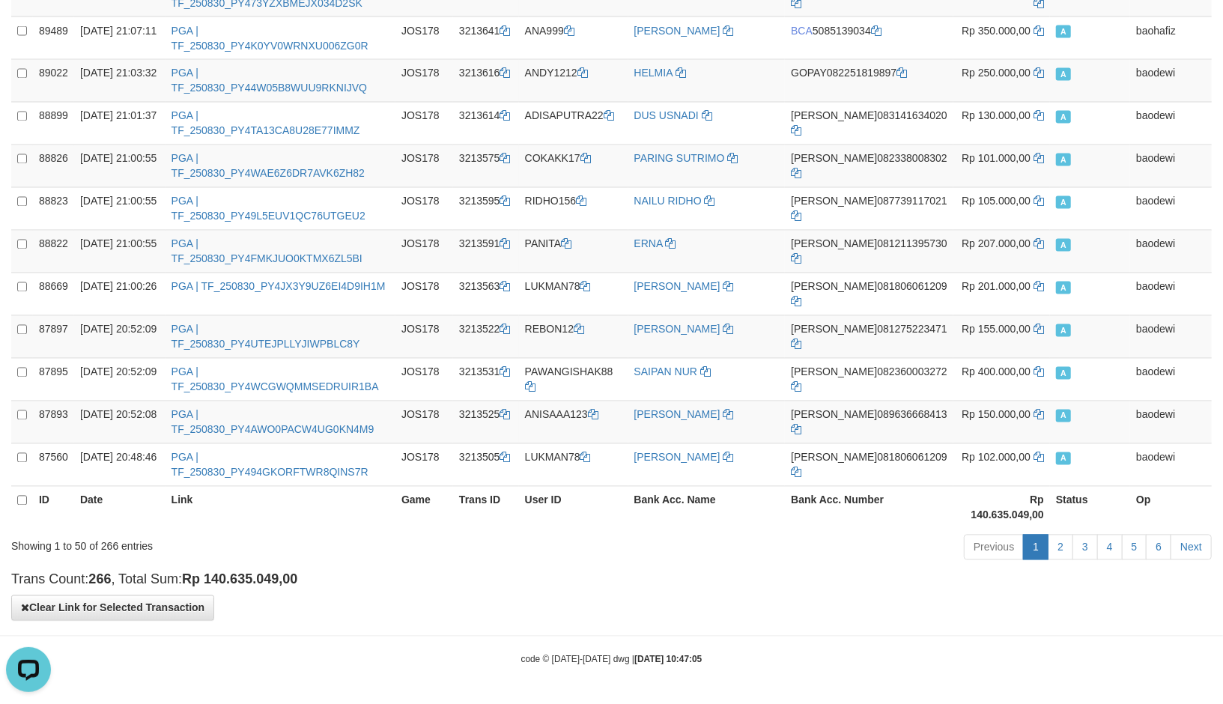
scroll to position [1837, 0]
drag, startPoint x: 213, startPoint y: 582, endPoint x: 282, endPoint y: 580, distance: 68.2
click at [285, 582] on strong "Rp 140.635.049,00" at bounding box center [239, 579] width 115 height 15
copy strong "140.635.049"
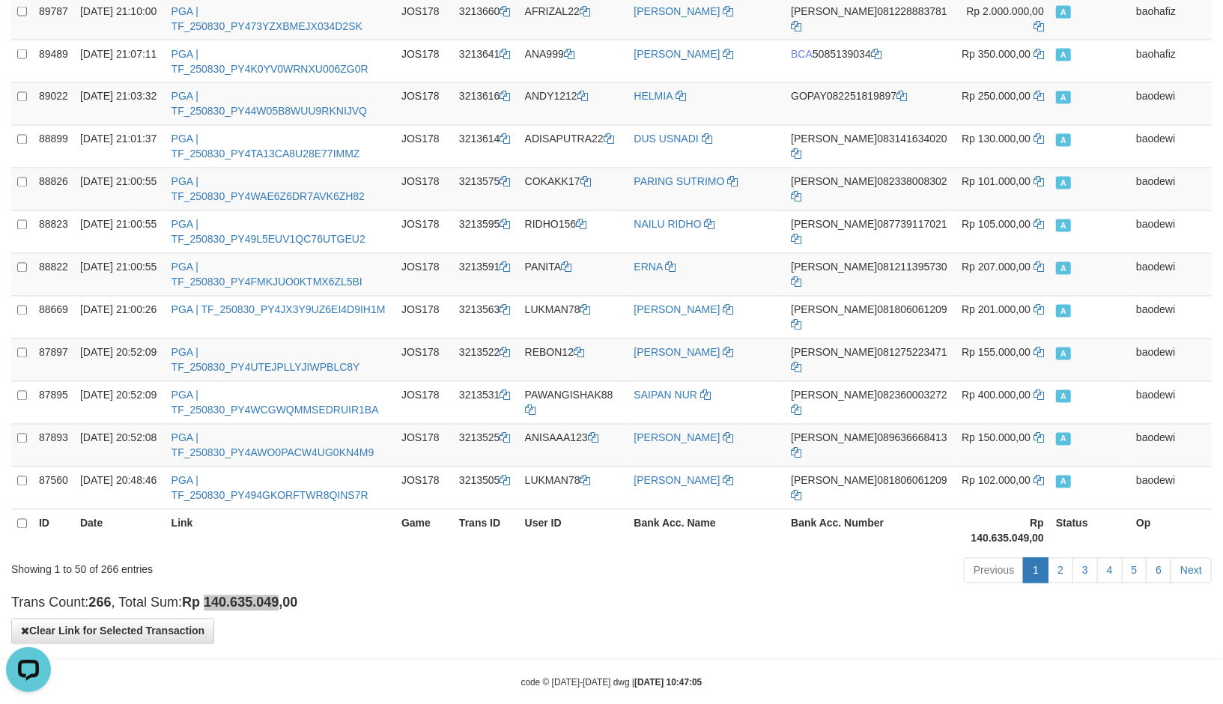
scroll to position [1754, 0]
